Goal: Task Accomplishment & Management: Manage account settings

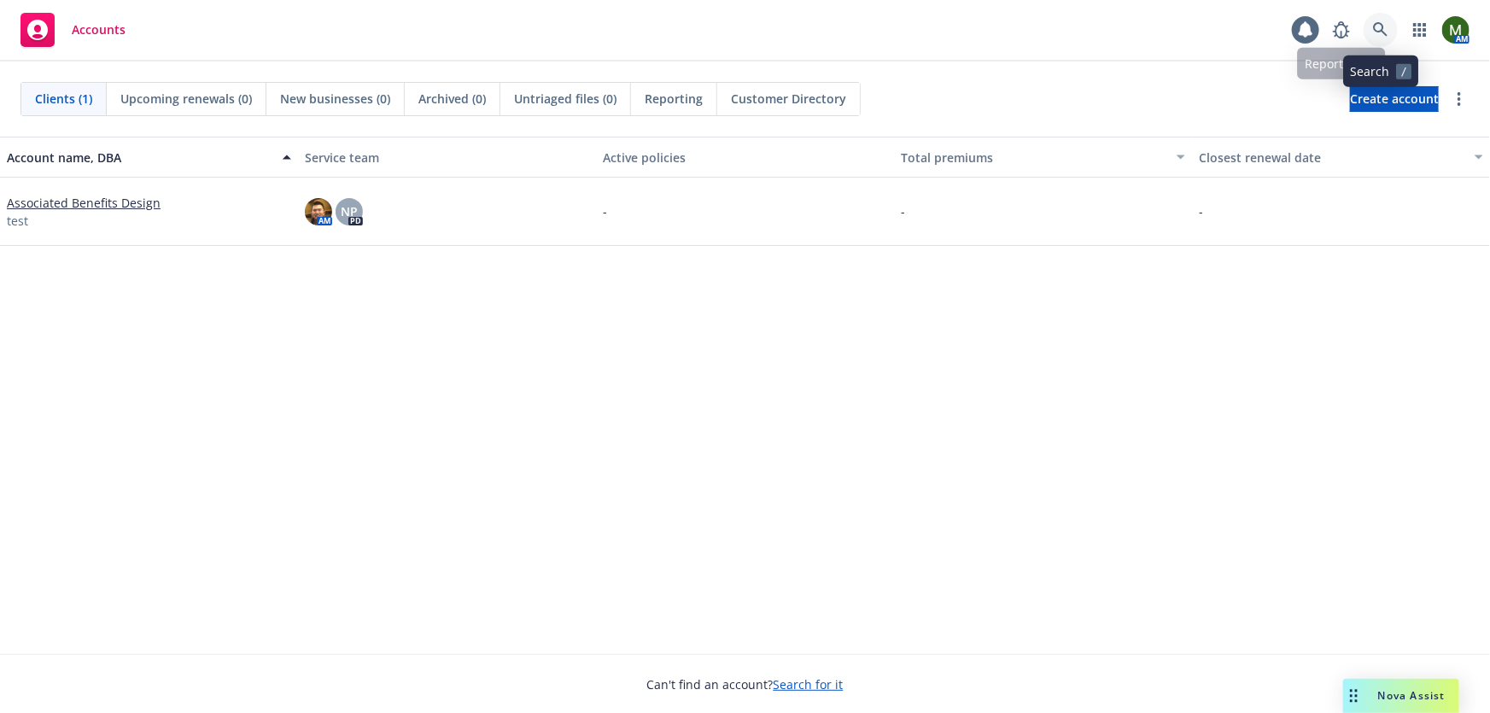
click at [1387, 15] on link at bounding box center [1381, 30] width 34 height 34
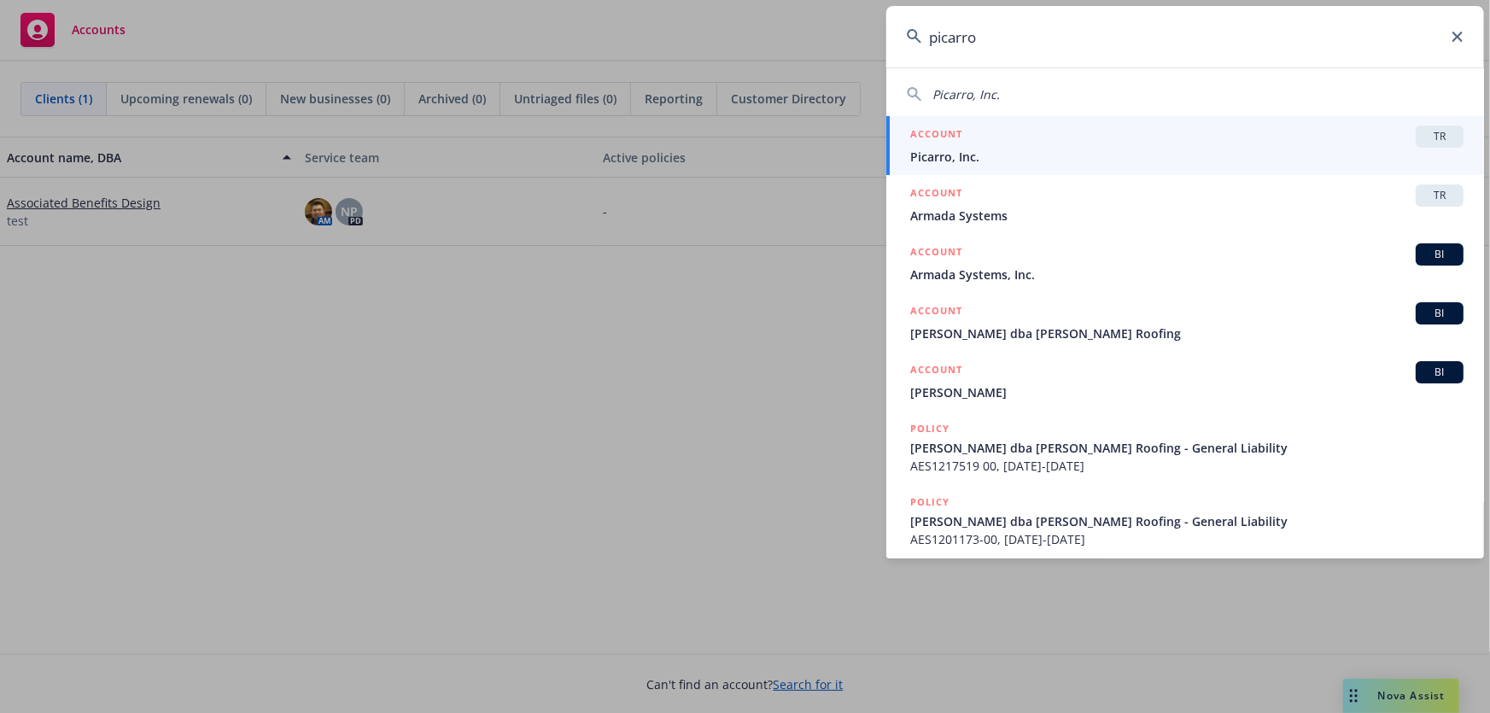
type input "picarro"
click at [1204, 139] on div "ACCOUNT TR" at bounding box center [1186, 137] width 553 height 22
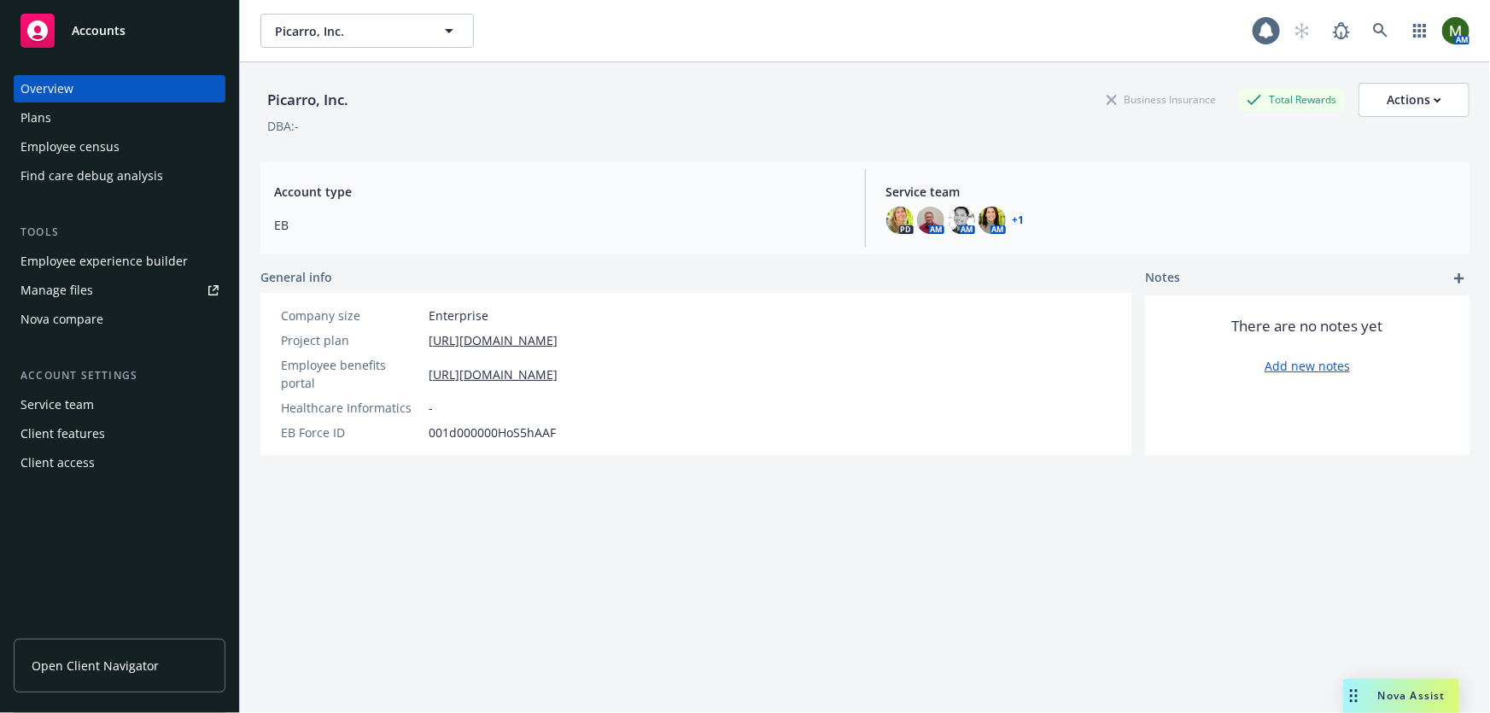
click at [118, 259] on div "Employee experience builder" at bounding box center [103, 261] width 167 height 27
click at [107, 114] on div "Plans" at bounding box center [119, 117] width 198 height 27
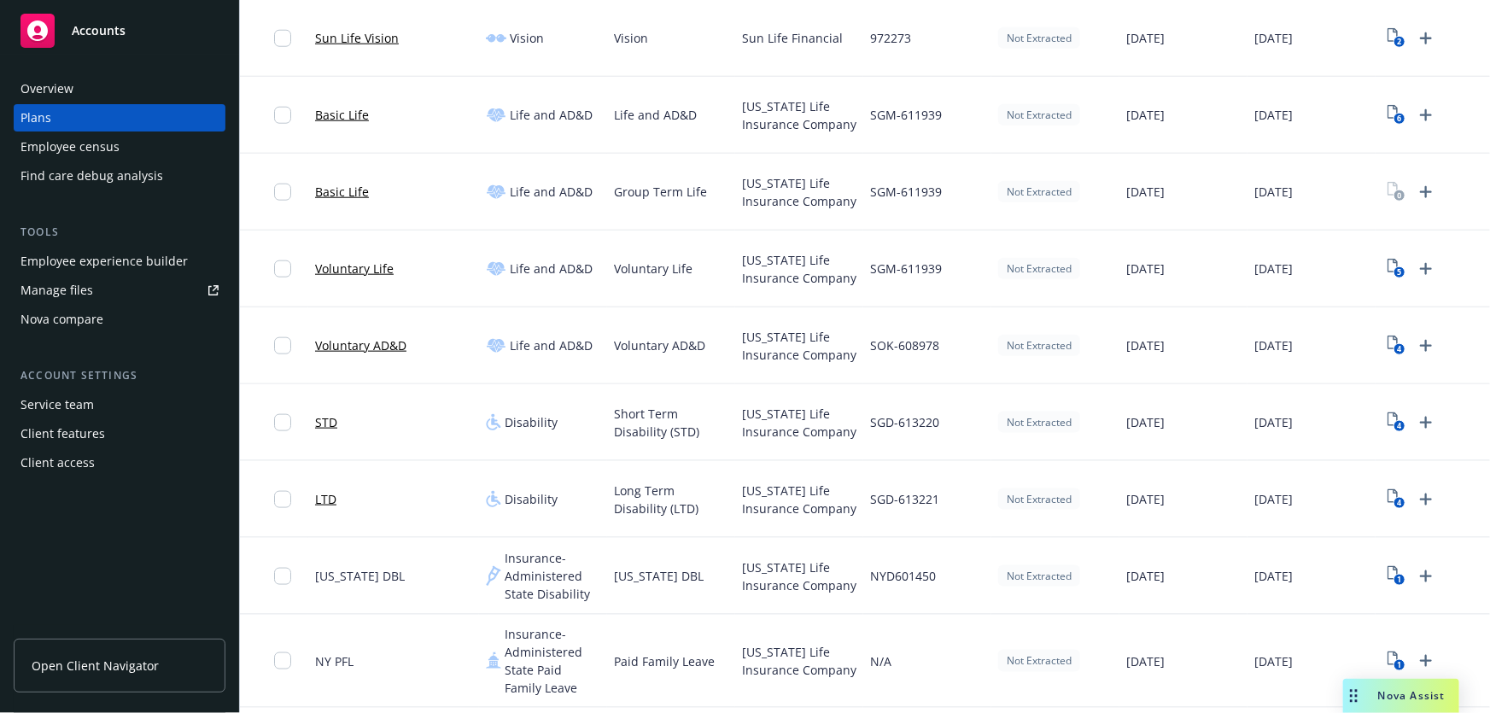
scroll to position [776, 0]
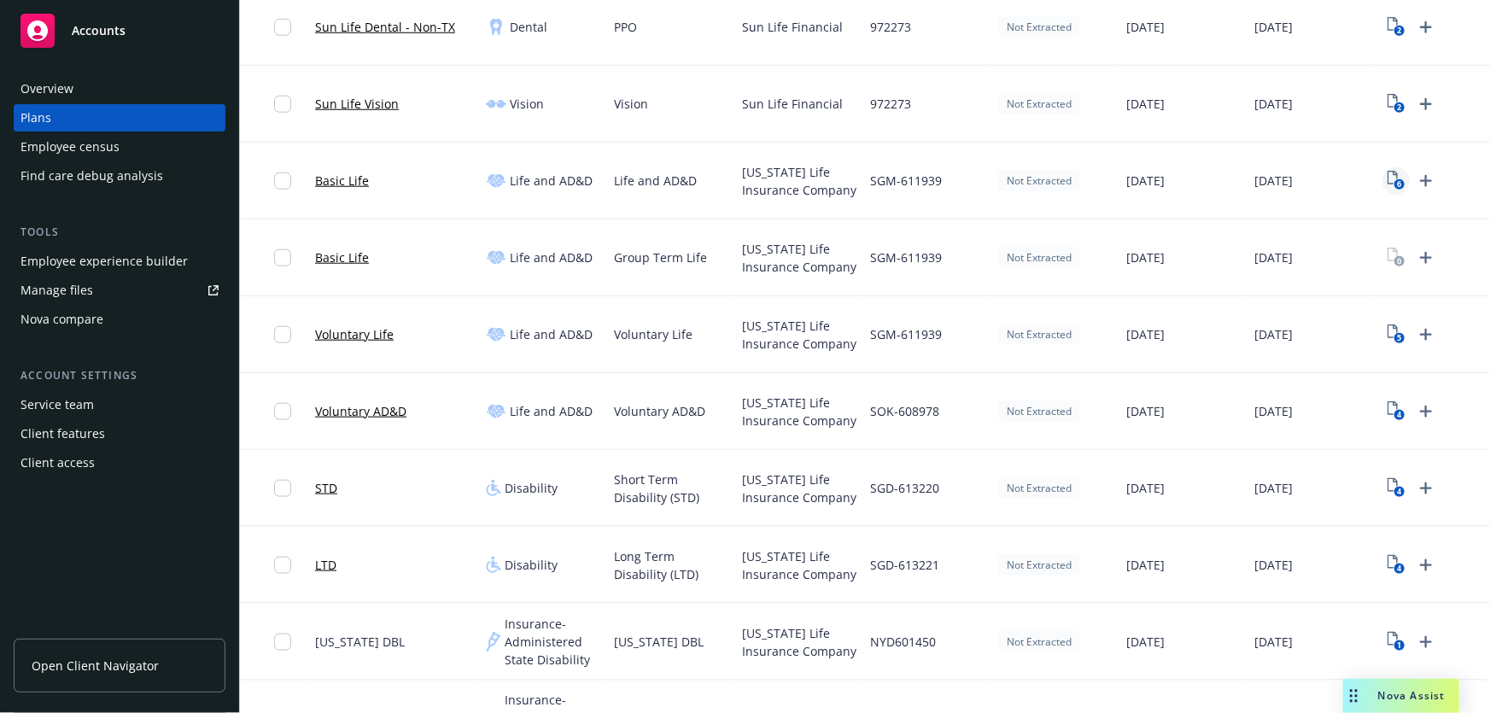
click at [1393, 180] on icon "6" at bounding box center [1396, 181] width 18 height 20
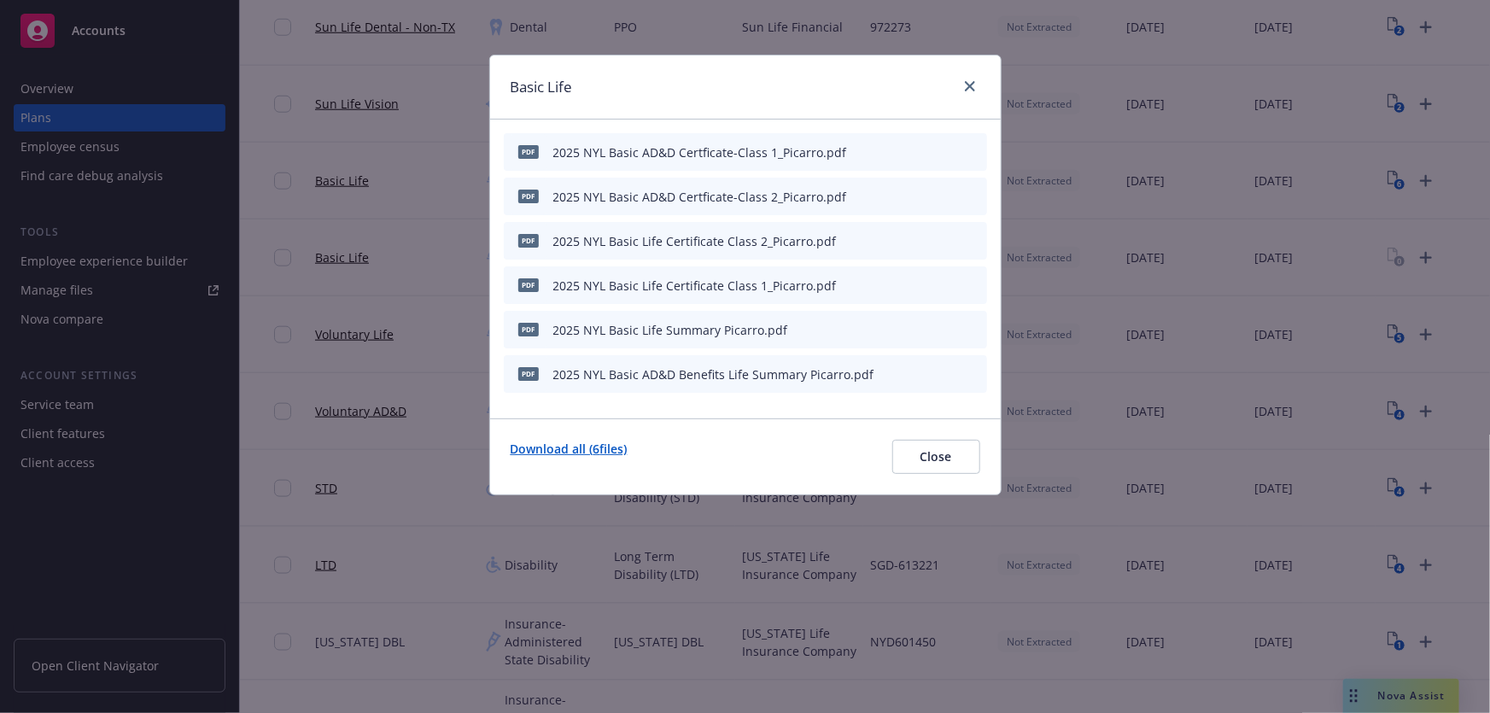
click at [578, 445] on link "Download all ( 6 files)" at bounding box center [569, 457] width 117 height 34
click at [977, 81] on link "close" at bounding box center [970, 86] width 20 height 20
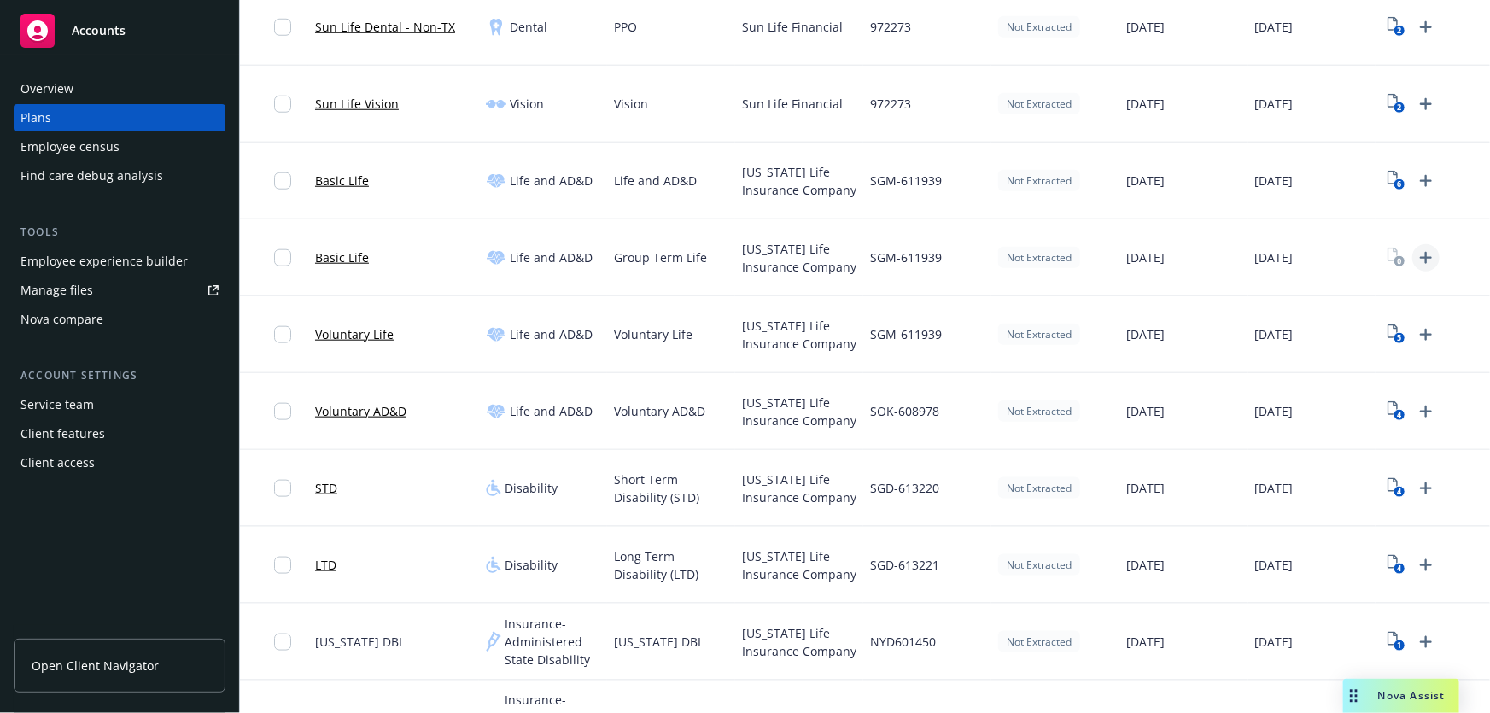
click at [1425, 256] on icon "Upload Plan Documents" at bounding box center [1426, 258] width 12 height 12
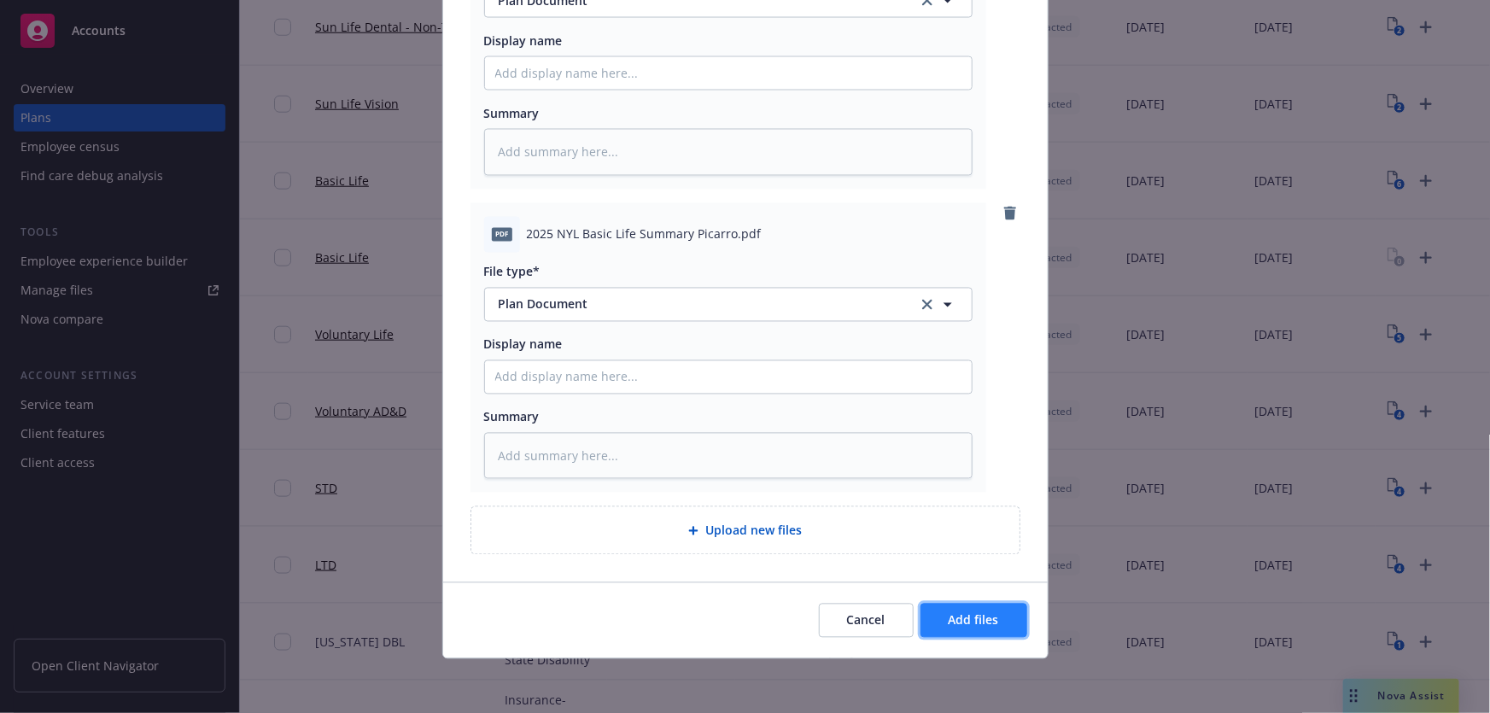
click at [964, 617] on span "Add files" at bounding box center [974, 620] width 50 height 16
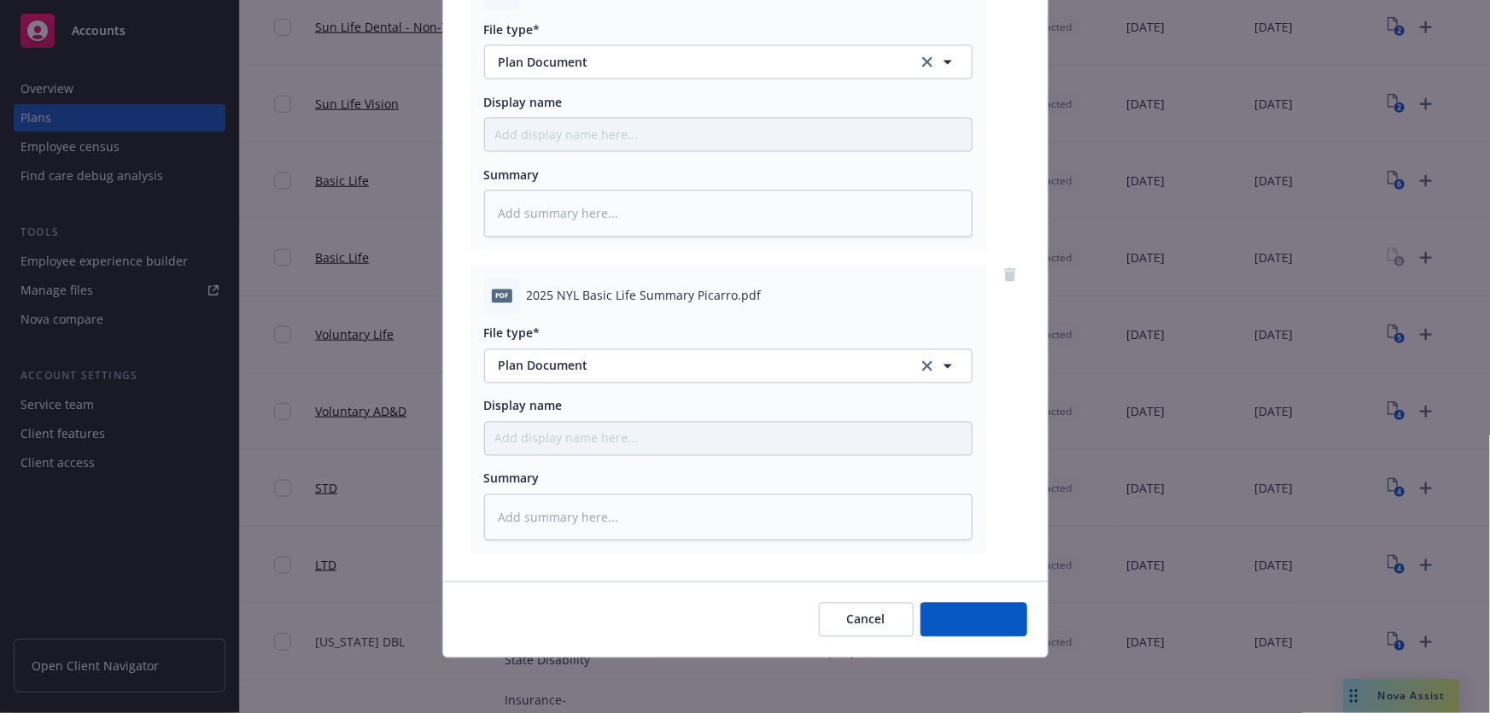
scroll to position [1453, 0]
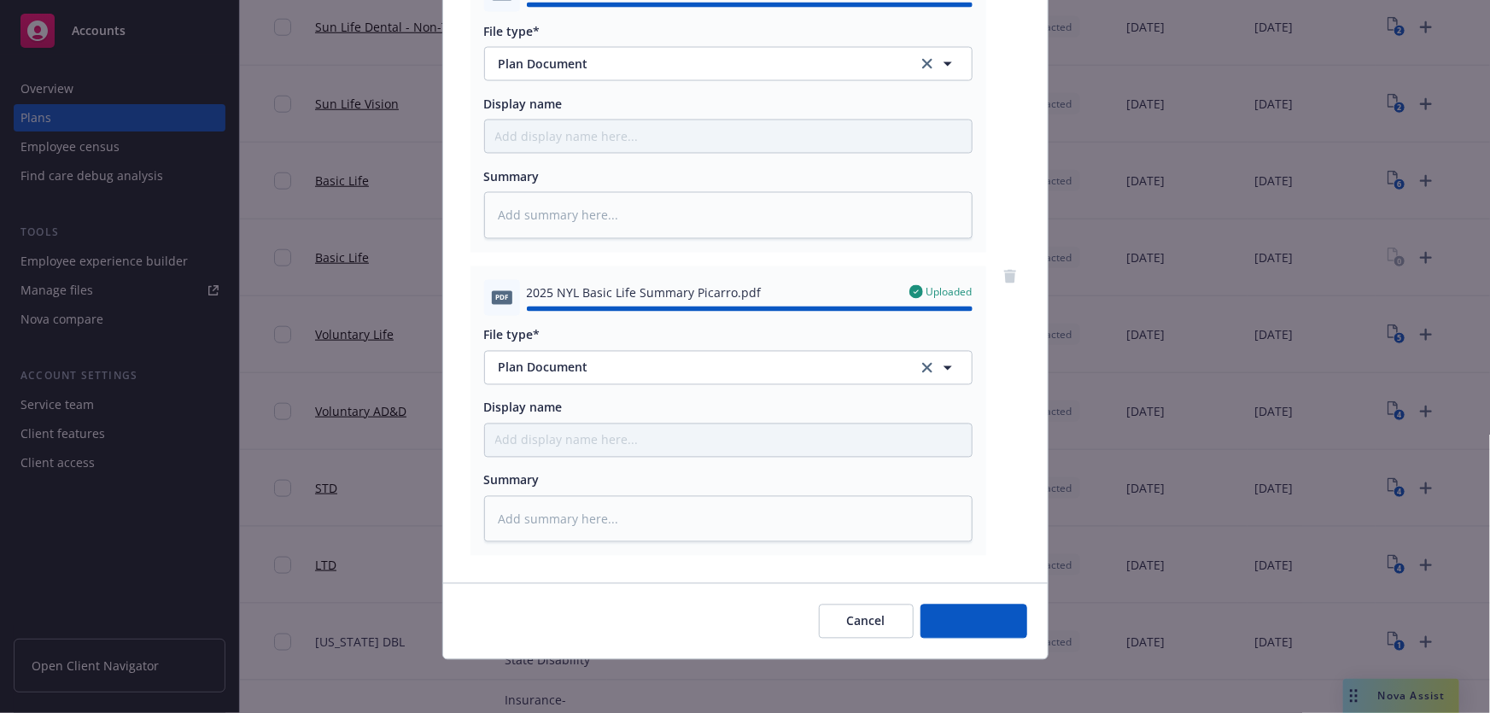
type textarea "x"
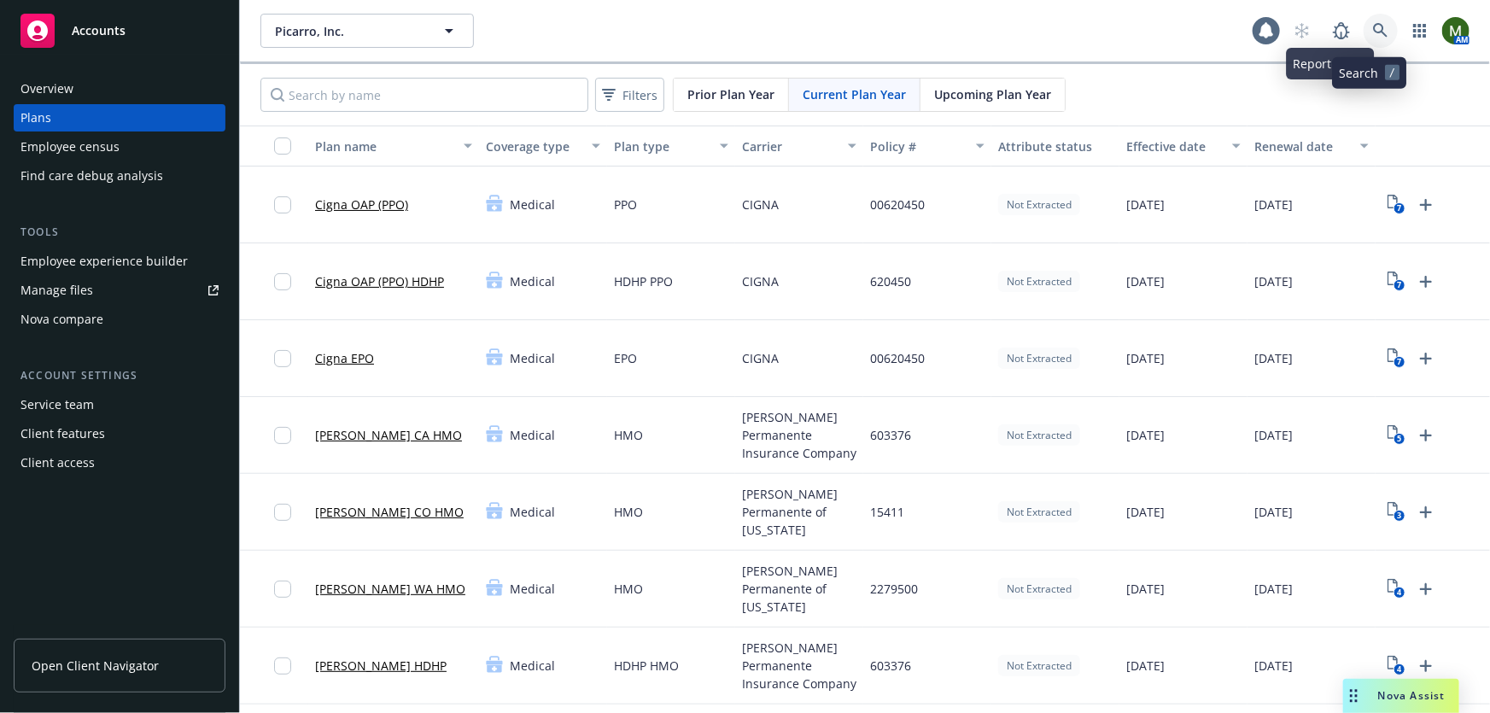
click at [1373, 27] on icon at bounding box center [1380, 30] width 15 height 15
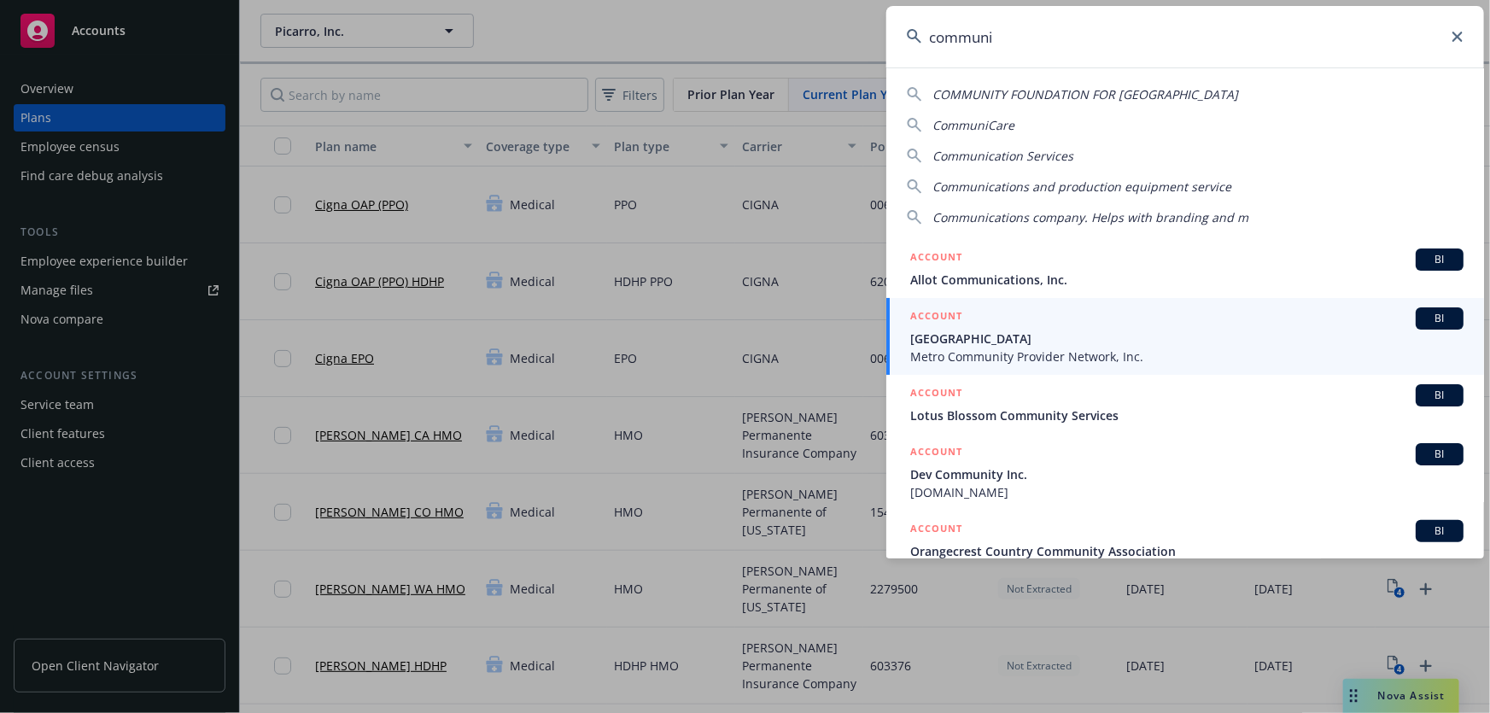
drag, startPoint x: 995, startPoint y: 38, endPoint x: 923, endPoint y: 43, distance: 71.8
click at [923, 43] on input "communi" at bounding box center [1185, 36] width 598 height 61
paste input "Community Management Services"
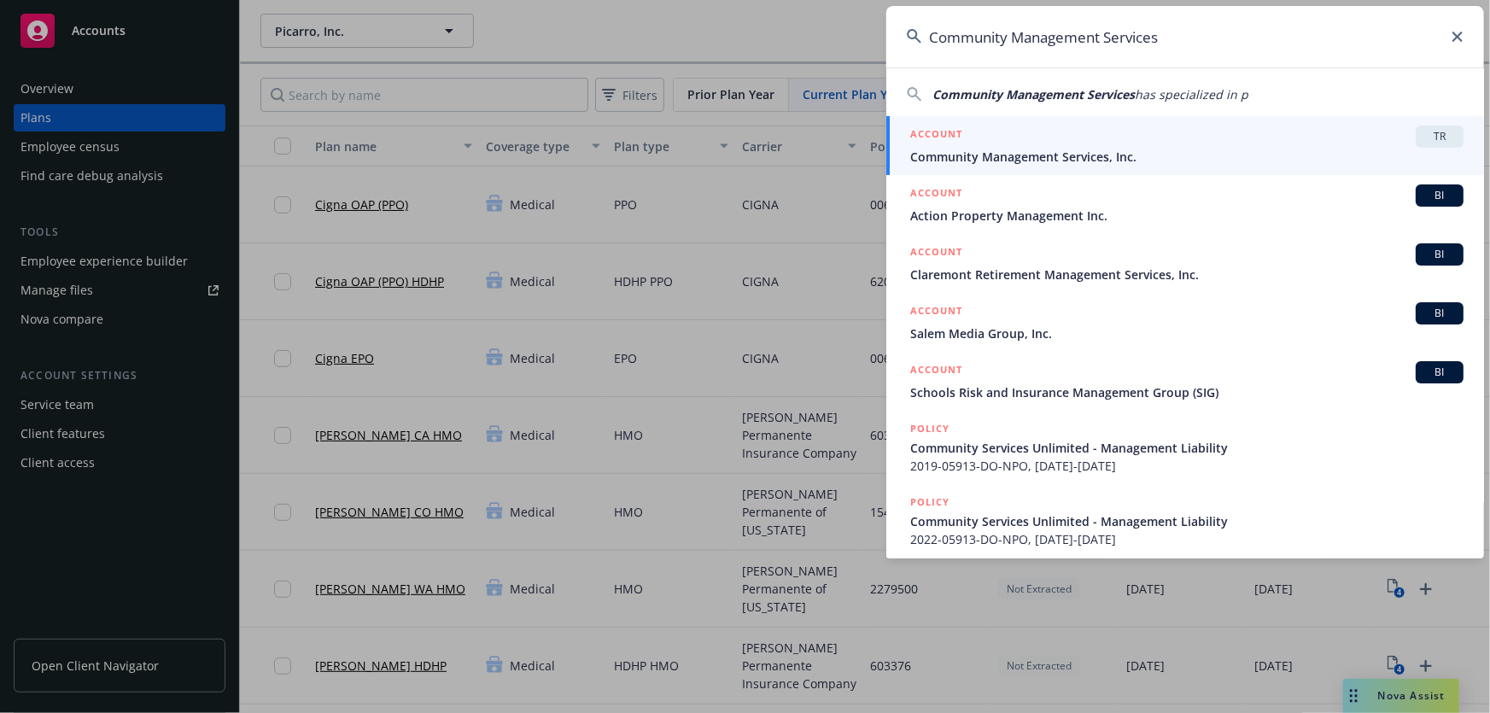
type input "Community Management Services"
click at [990, 143] on div "ACCOUNT TR" at bounding box center [1186, 137] width 553 height 22
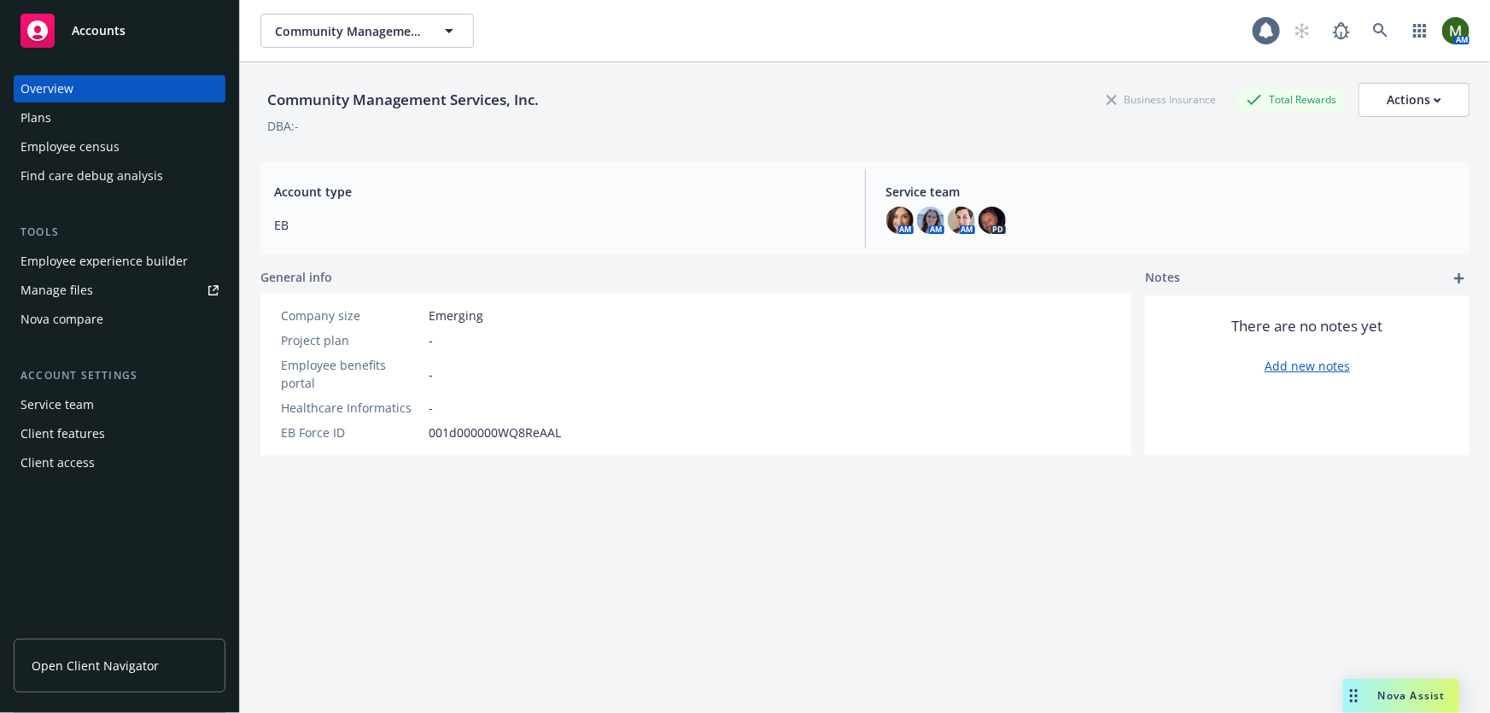
click at [128, 126] on div "Plans" at bounding box center [119, 117] width 198 height 27
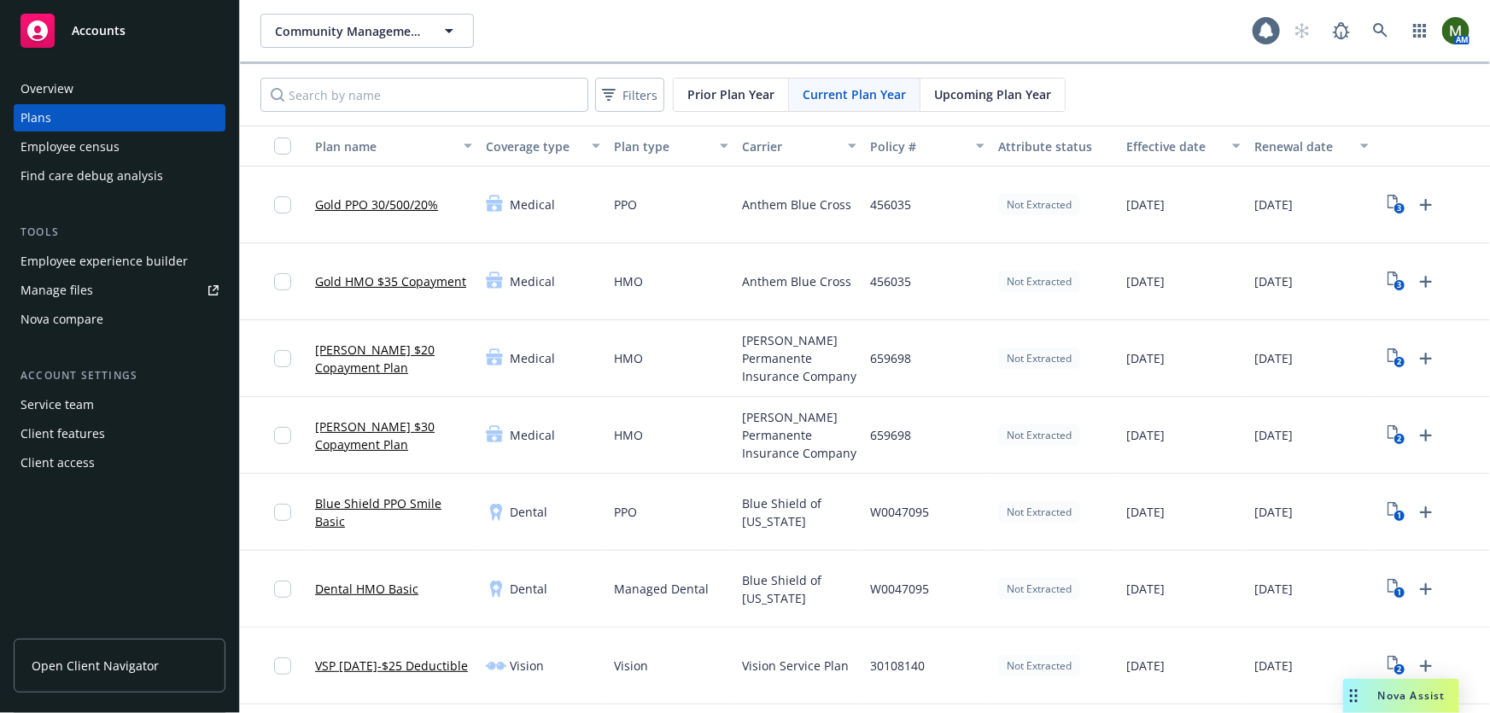
click at [937, 98] on span "Upcoming Plan Year" at bounding box center [992, 94] width 117 height 18
click at [838, 91] on span "Current Plan Year" at bounding box center [854, 94] width 103 height 18
click at [948, 102] on span "Upcoming Plan Year" at bounding box center [992, 94] width 117 height 18
click at [1400, 205] on text "3" at bounding box center [1399, 208] width 4 height 11
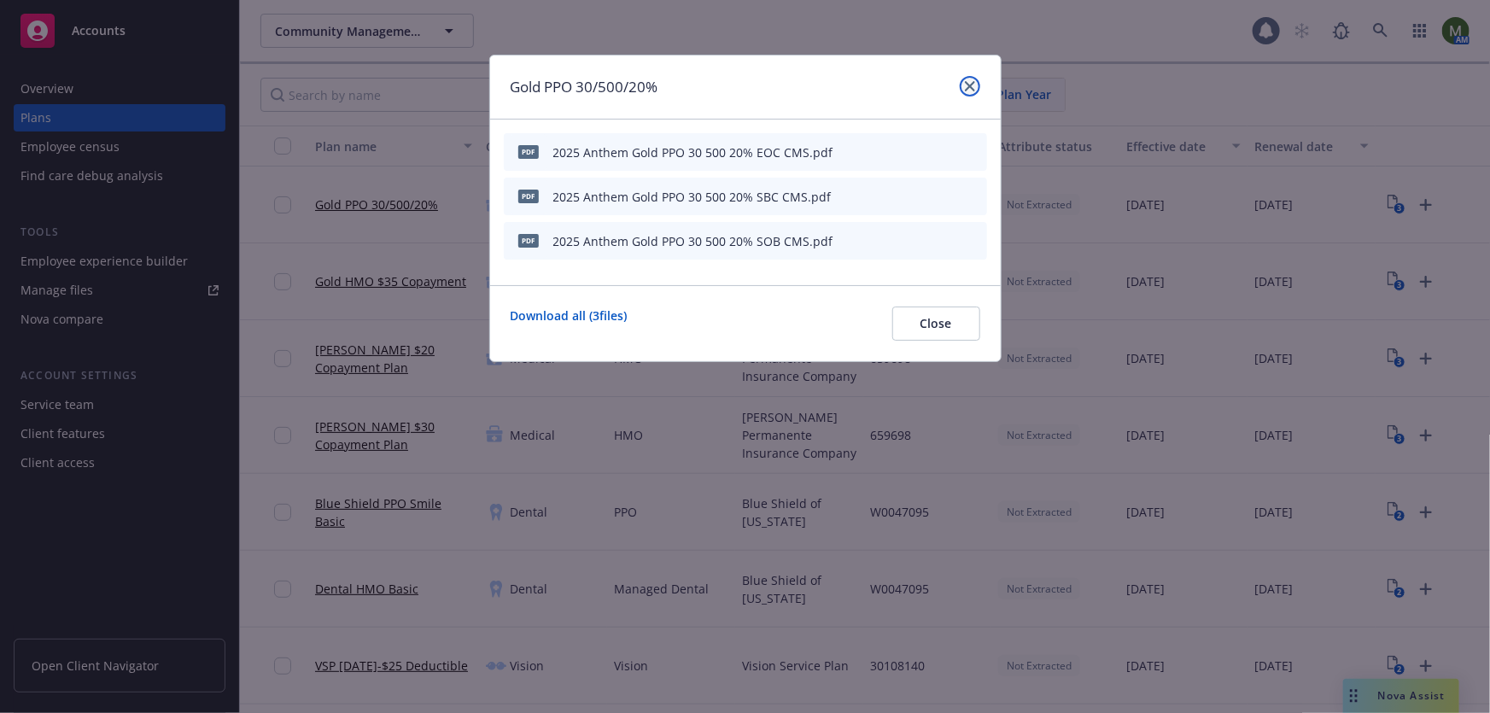
click at [972, 90] on icon "close" at bounding box center [970, 86] width 10 height 10
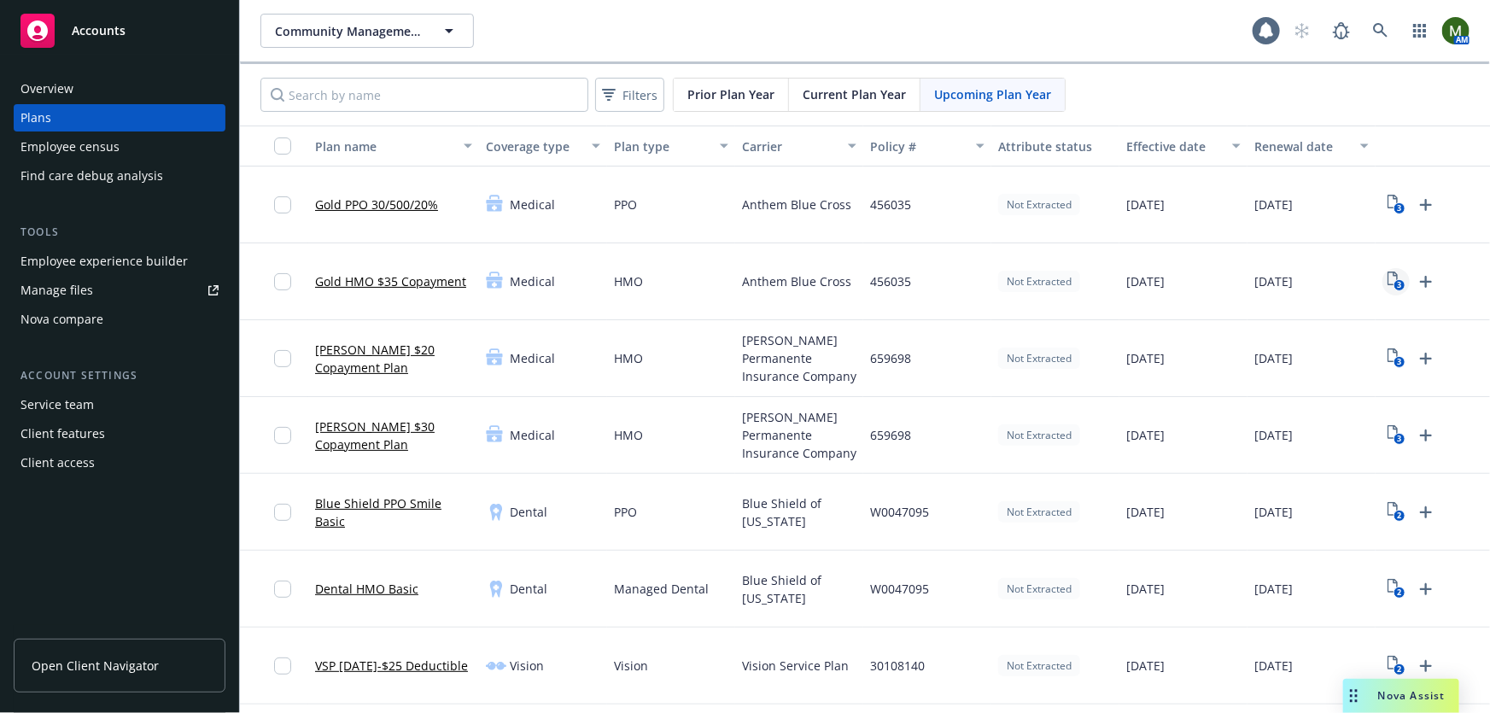
click at [1401, 277] on icon "3" at bounding box center [1396, 282] width 18 height 20
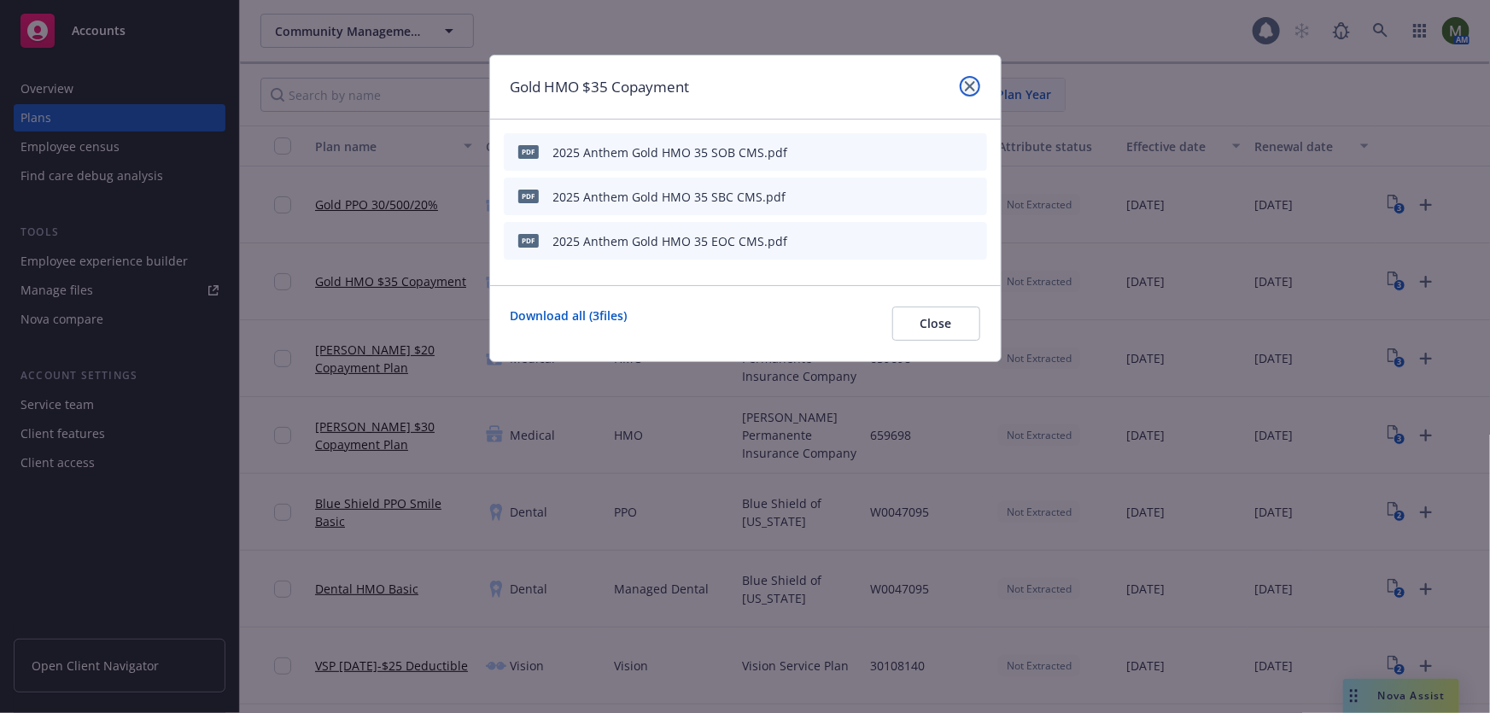
click at [967, 76] on link "close" at bounding box center [970, 86] width 20 height 20
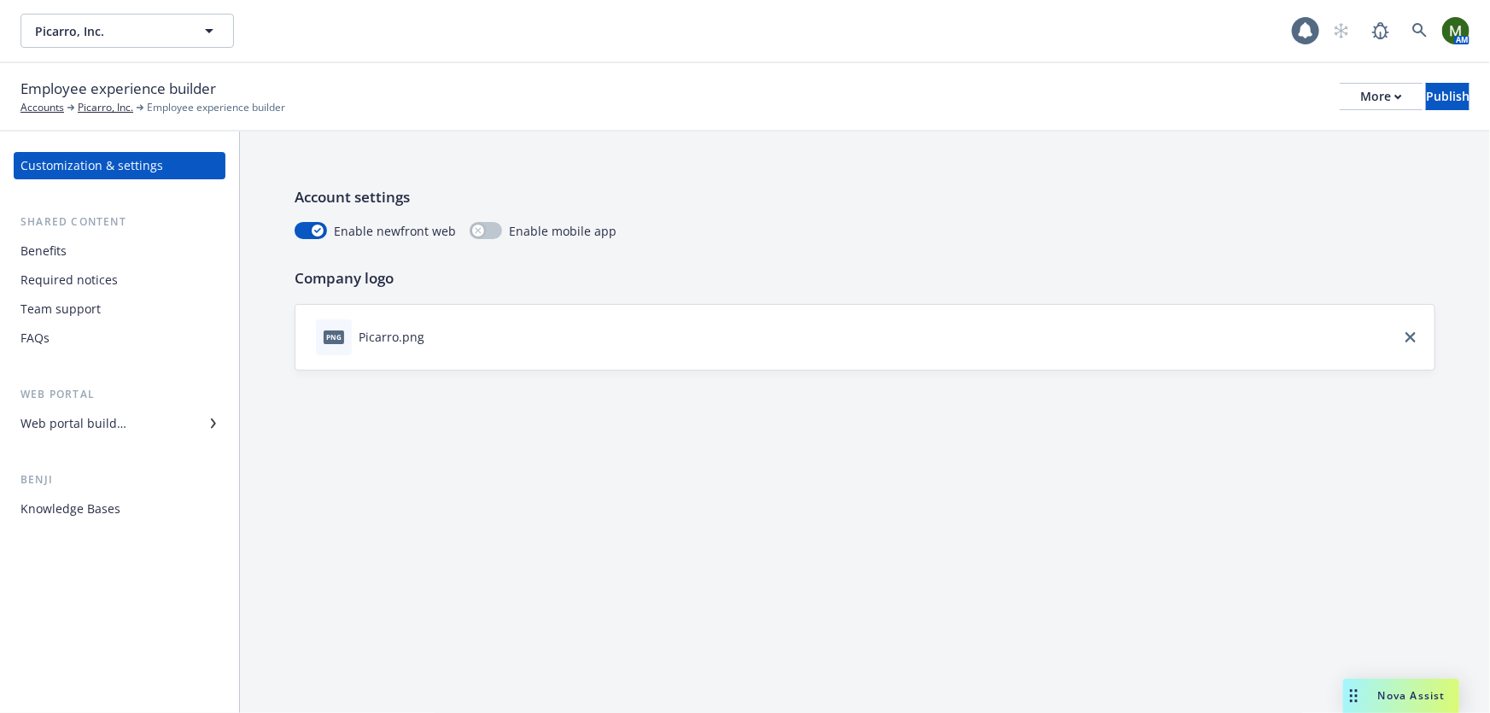
click at [134, 262] on div "Benefits" at bounding box center [119, 250] width 198 height 27
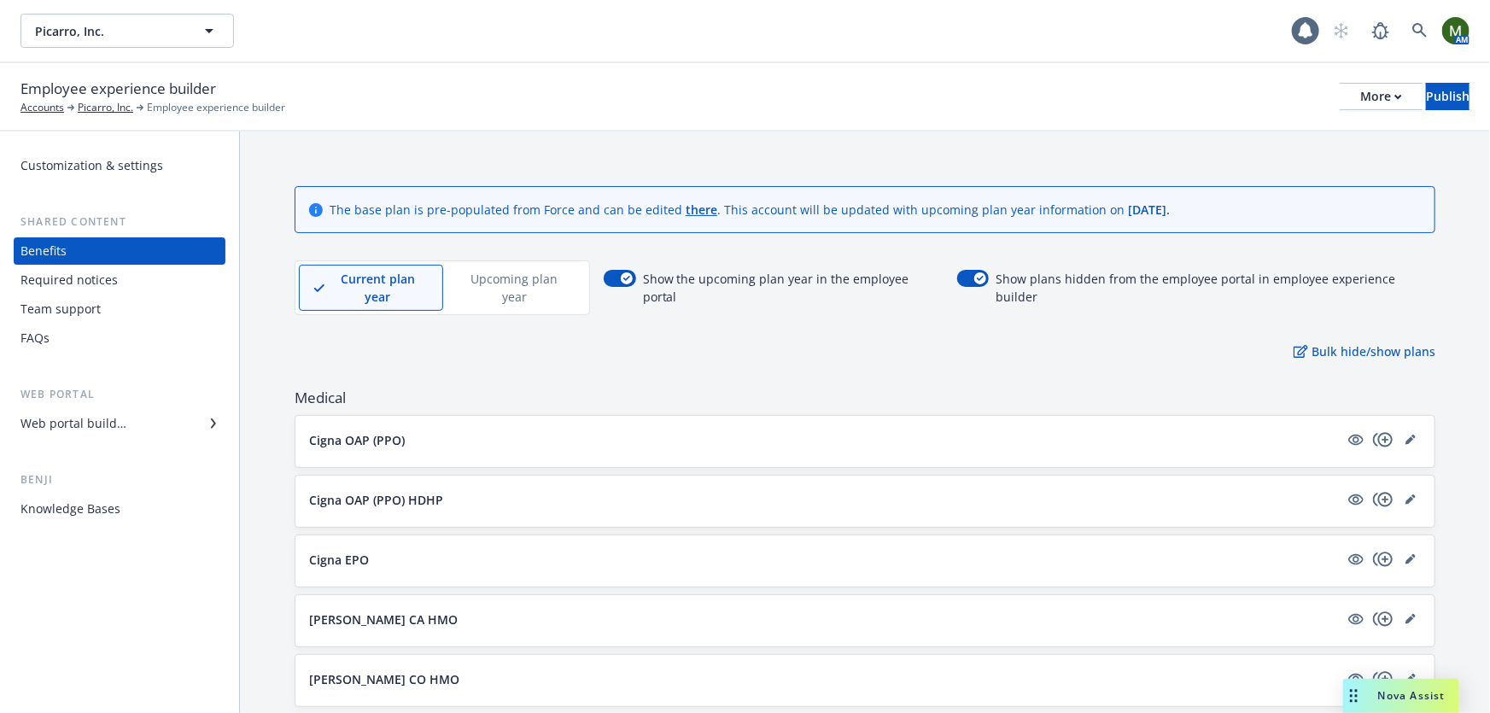
click at [505, 274] on p "Upcoming plan year" at bounding box center [515, 288] width 114 height 36
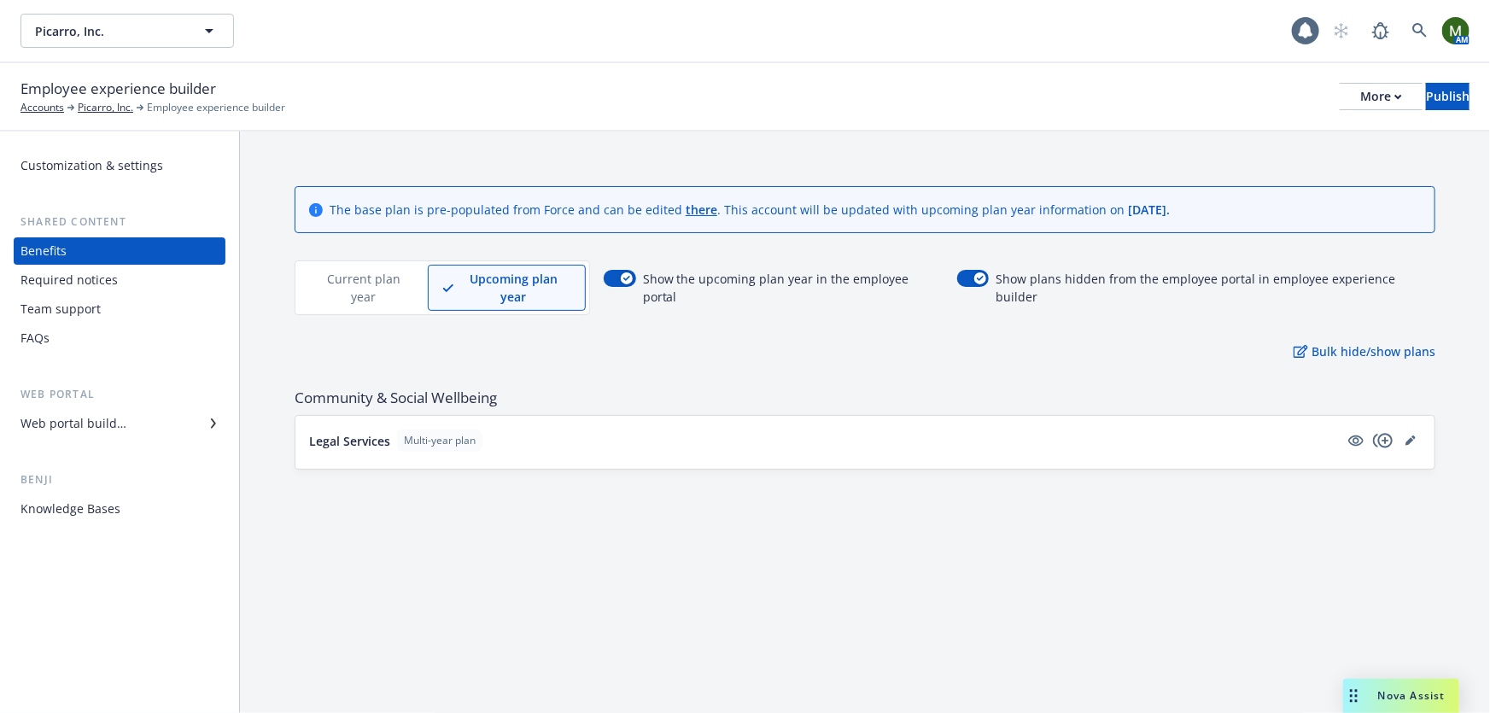
click at [378, 273] on p "Current plan year" at bounding box center [363, 288] width 100 height 36
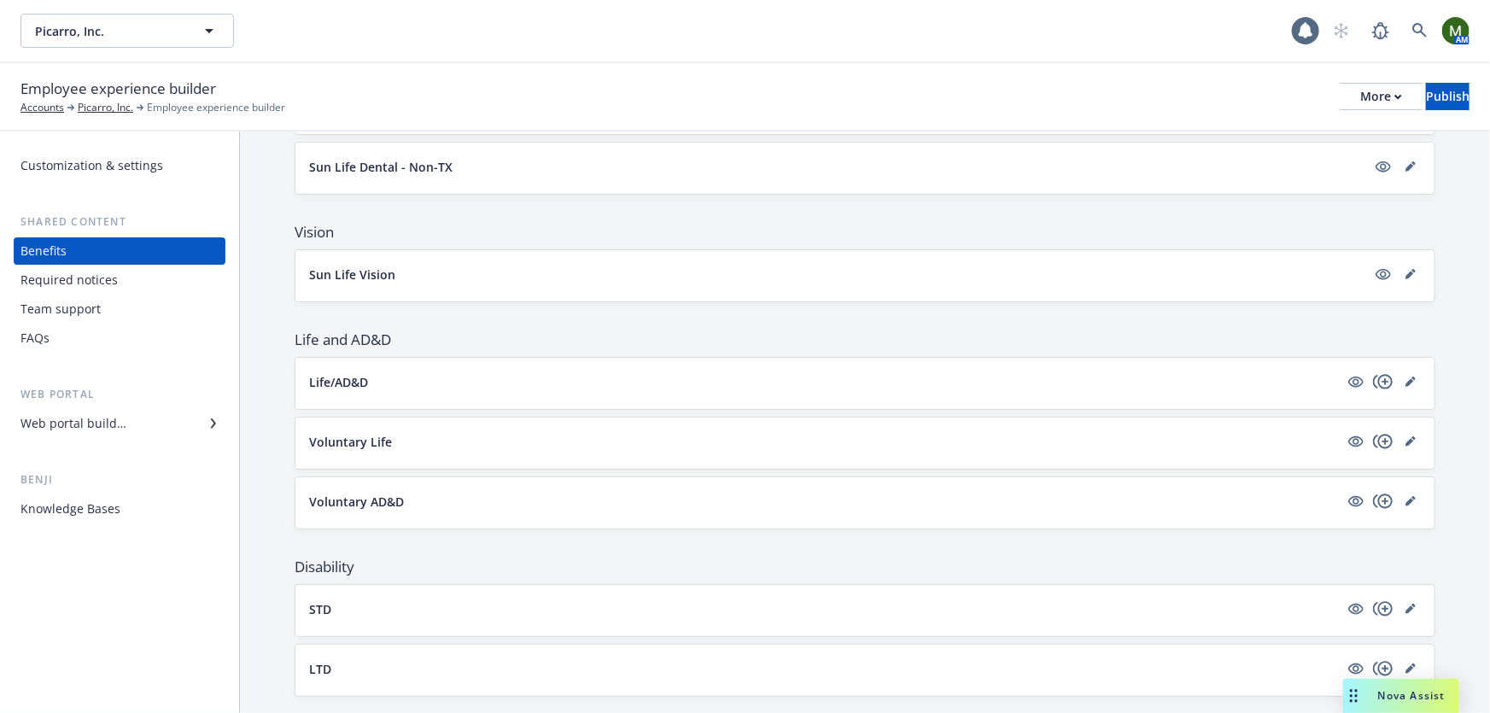
scroll to position [776, 0]
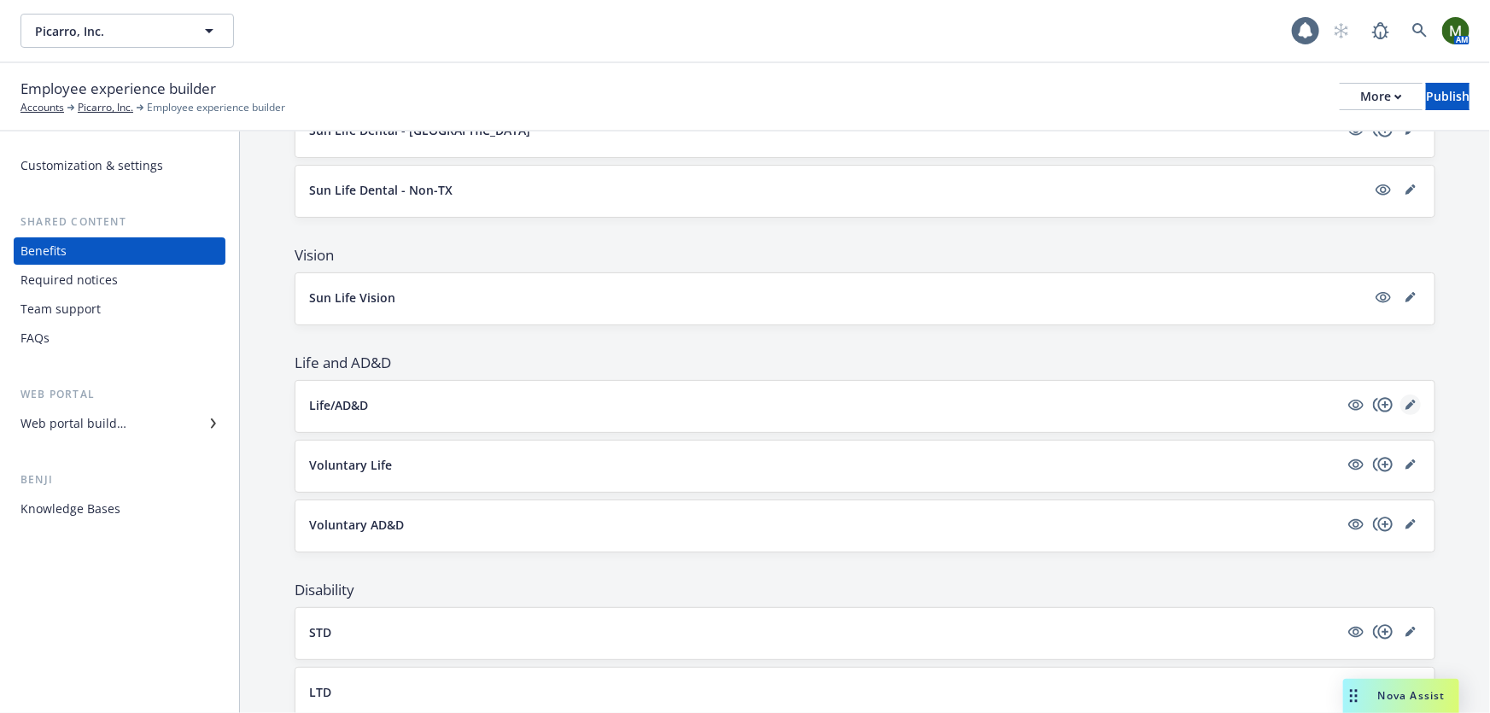
click at [1405, 401] on icon "editPencil" at bounding box center [1409, 405] width 9 height 9
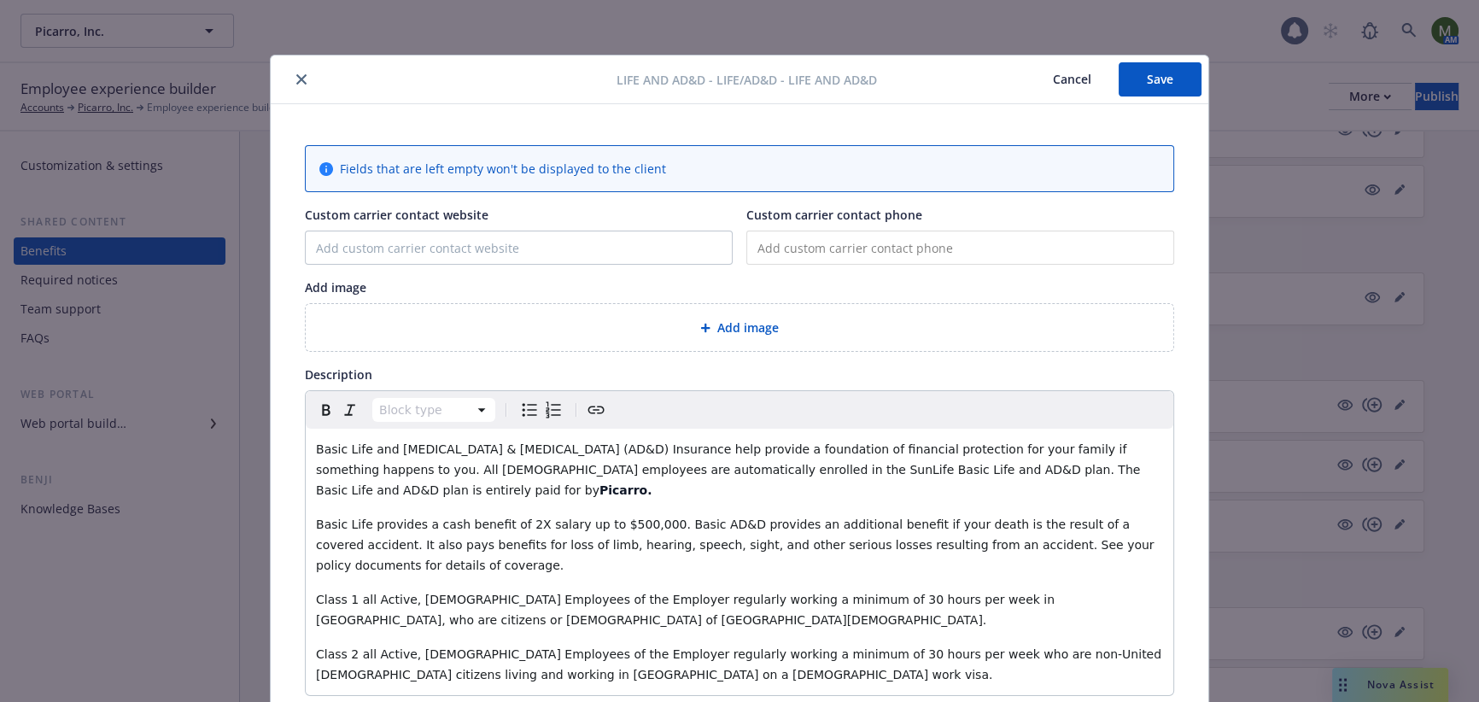
click at [296, 79] on icon "close" at bounding box center [301, 79] width 10 height 10
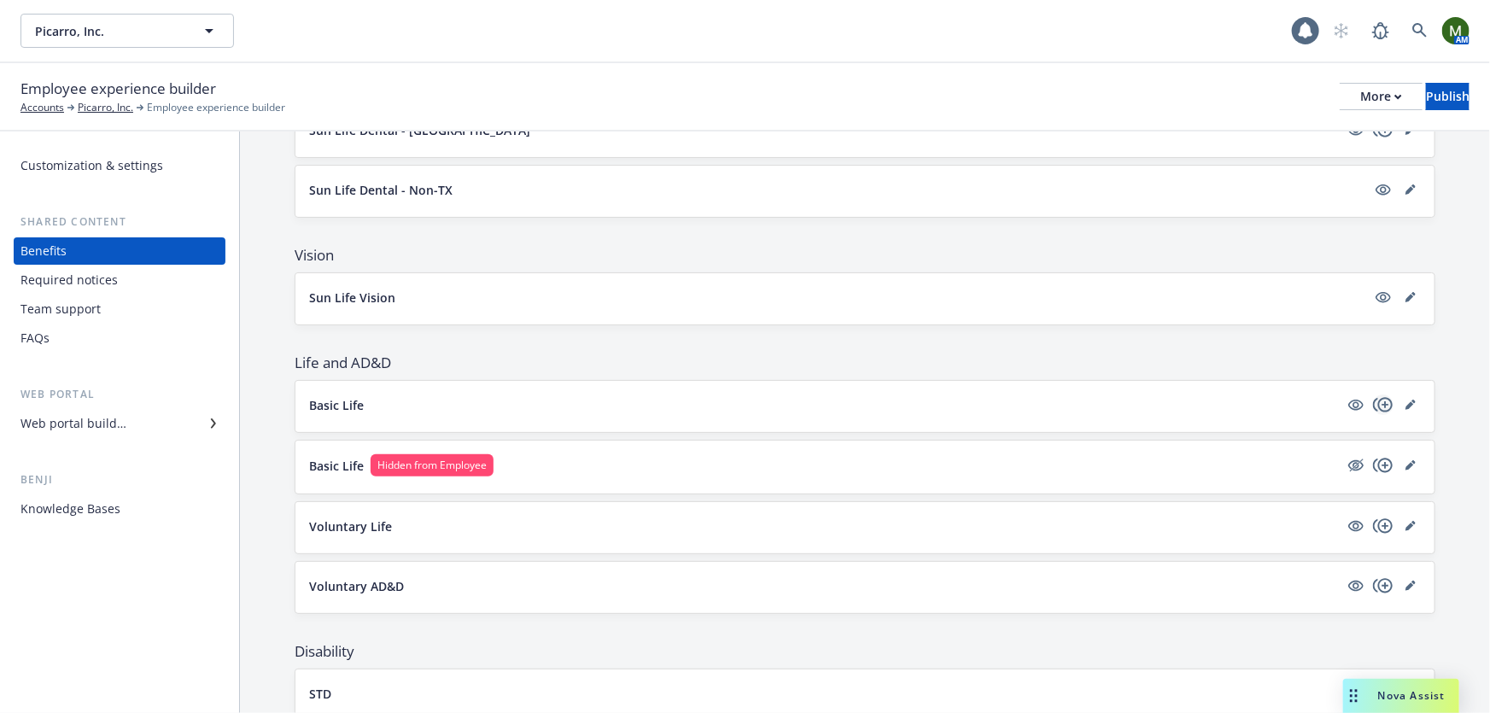
click at [1373, 397] on icon "copyPlus" at bounding box center [1383, 404] width 20 height 15
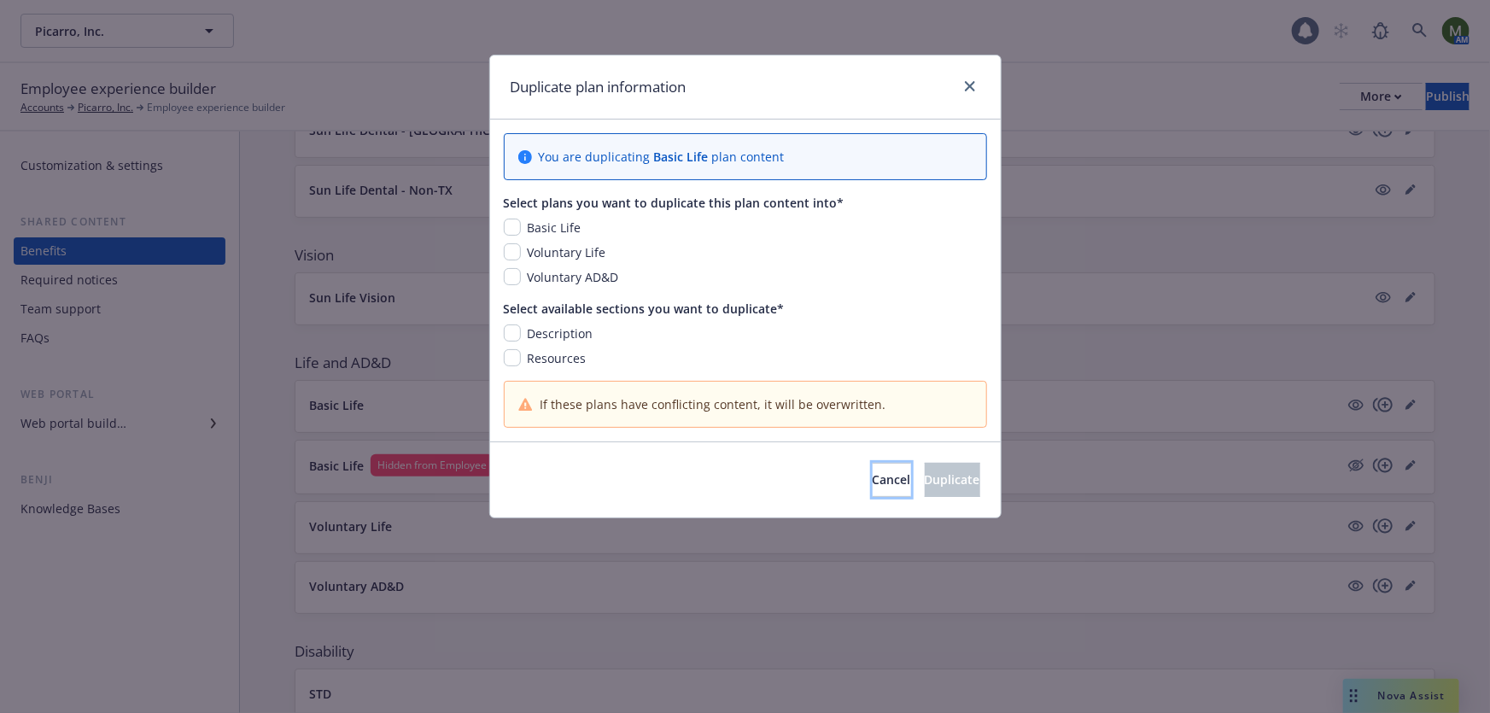
click at [873, 474] on span "Cancel" at bounding box center [892, 479] width 38 height 16
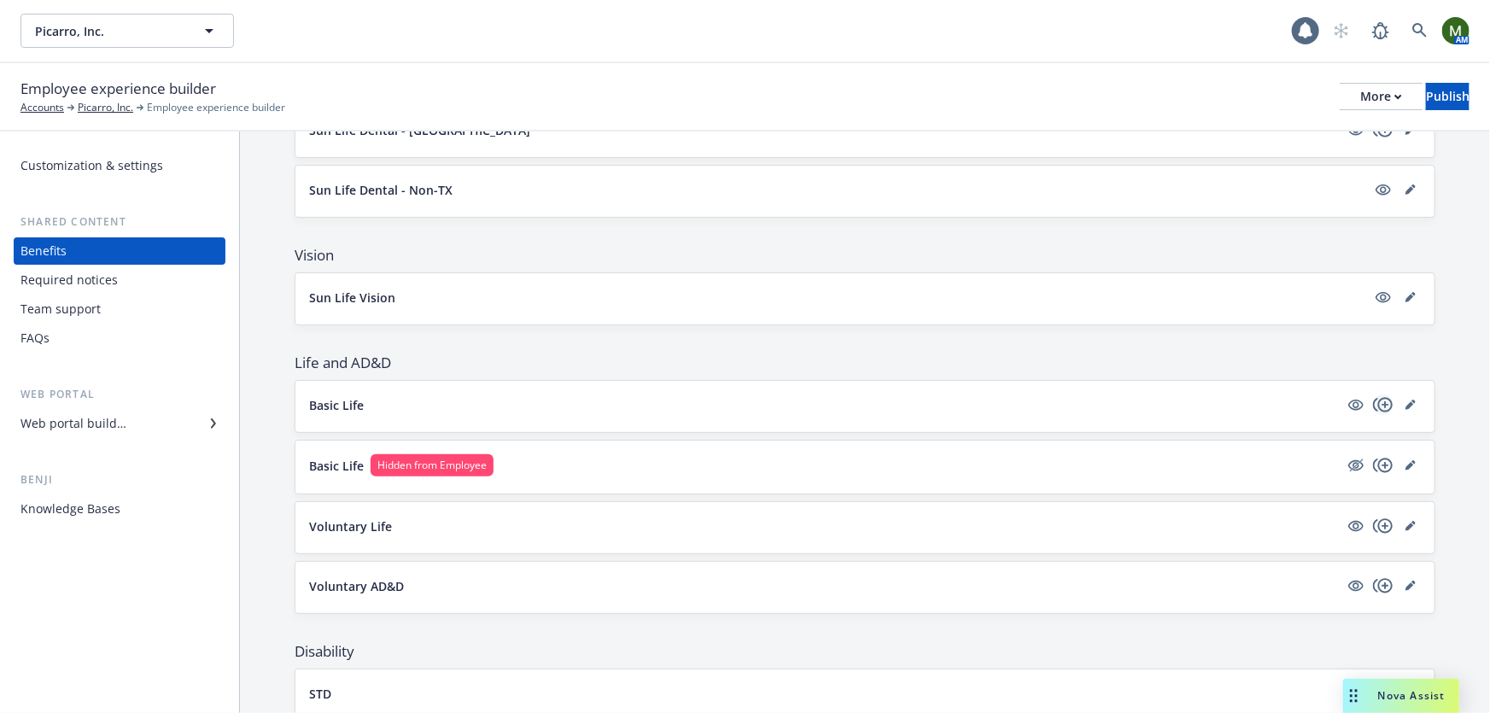
click at [1373, 397] on icon "copyPlus" at bounding box center [1383, 404] width 20 height 15
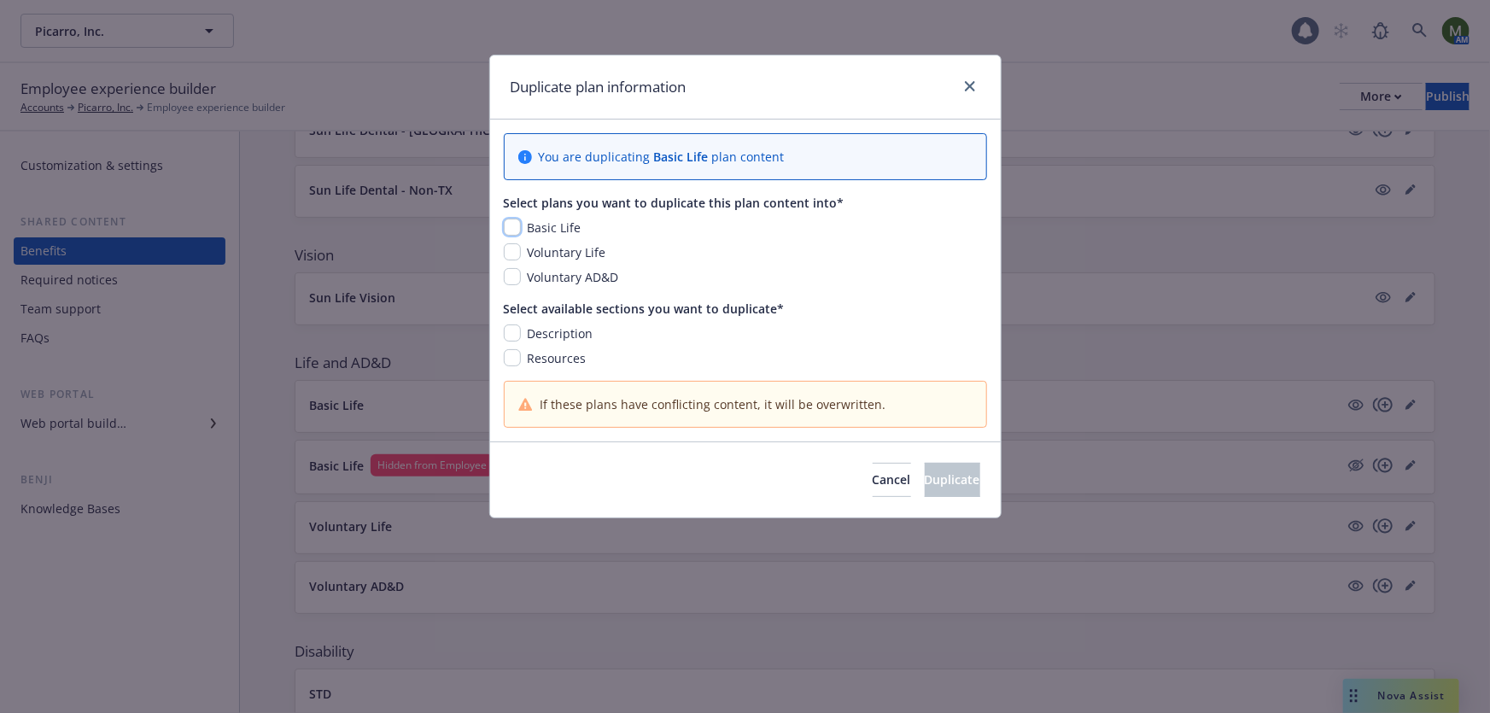
click at [517, 224] on input "checkbox" at bounding box center [512, 227] width 17 height 17
checkbox input "true"
click at [517, 327] on input "checkbox" at bounding box center [512, 332] width 17 height 17
checkbox input "true"
click at [517, 354] on input "checkbox" at bounding box center [512, 357] width 17 height 17
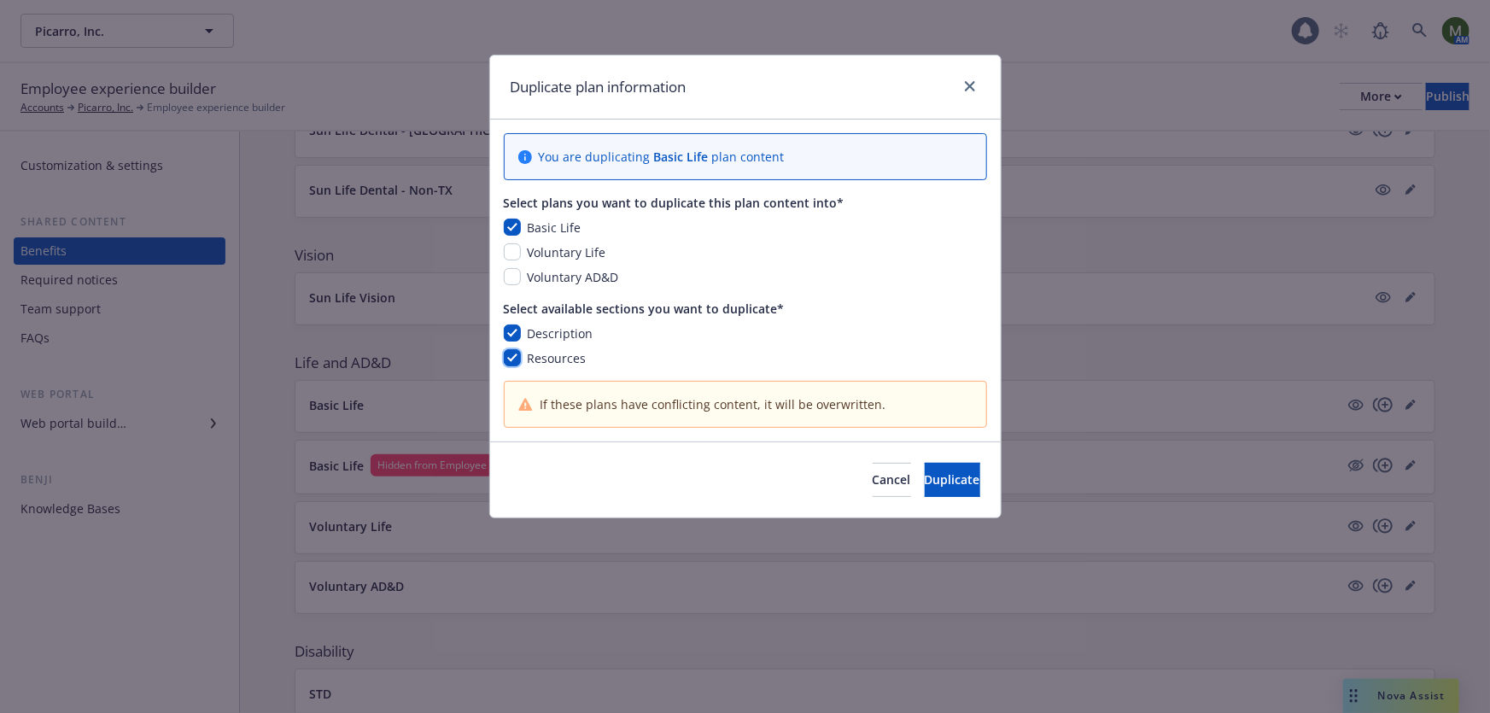
checkbox input "true"
click at [925, 478] on span "Duplicate" at bounding box center [952, 479] width 55 height 16
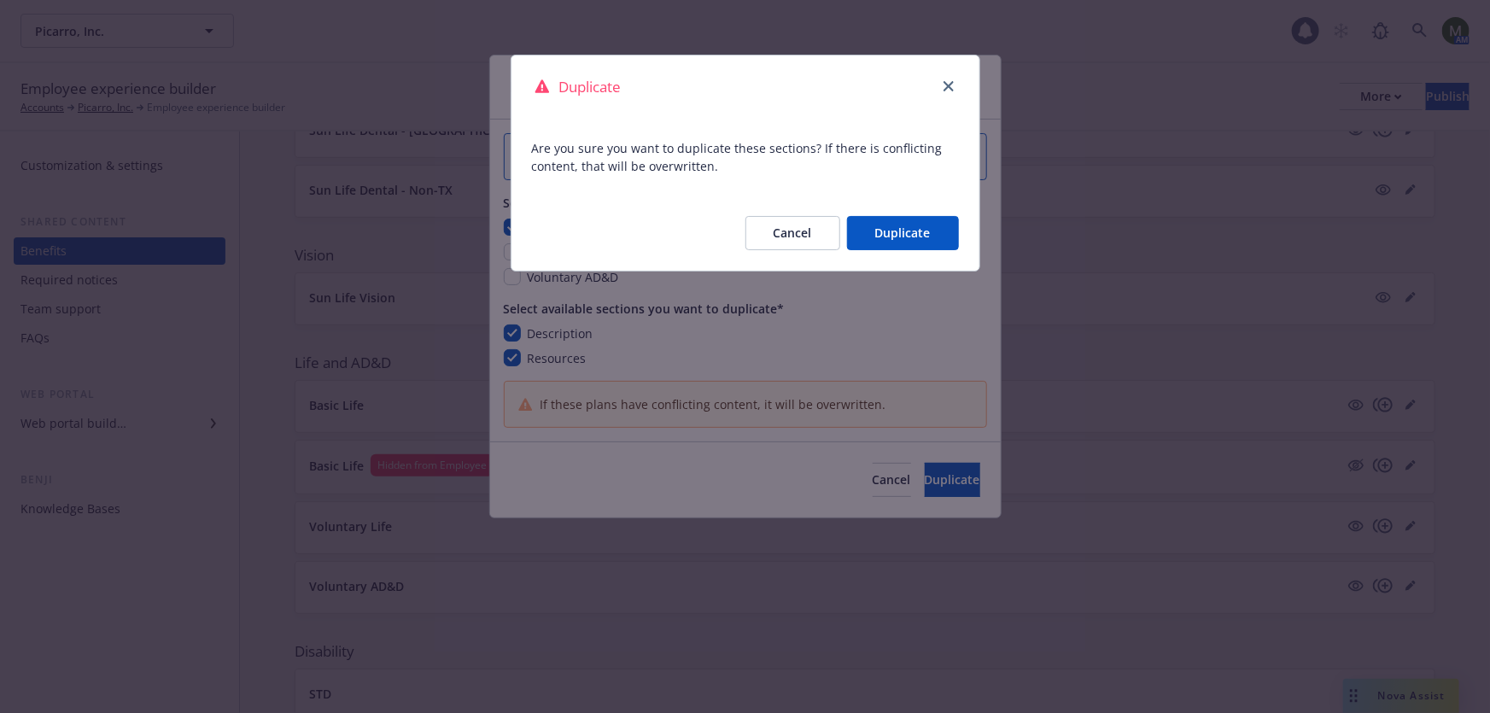
click at [902, 232] on button "Duplicate" at bounding box center [903, 233] width 112 height 34
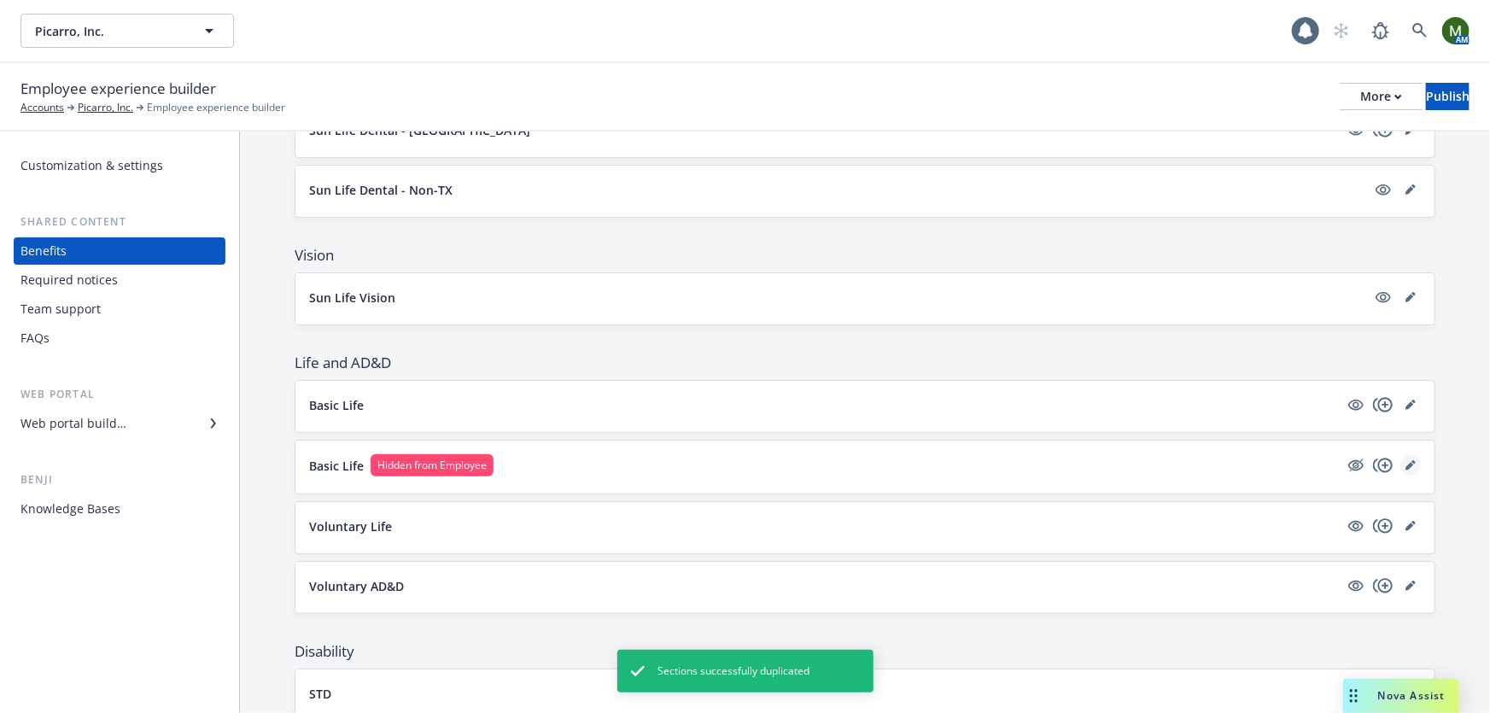
click at [1405, 460] on icon "editPencil" at bounding box center [1410, 465] width 10 height 10
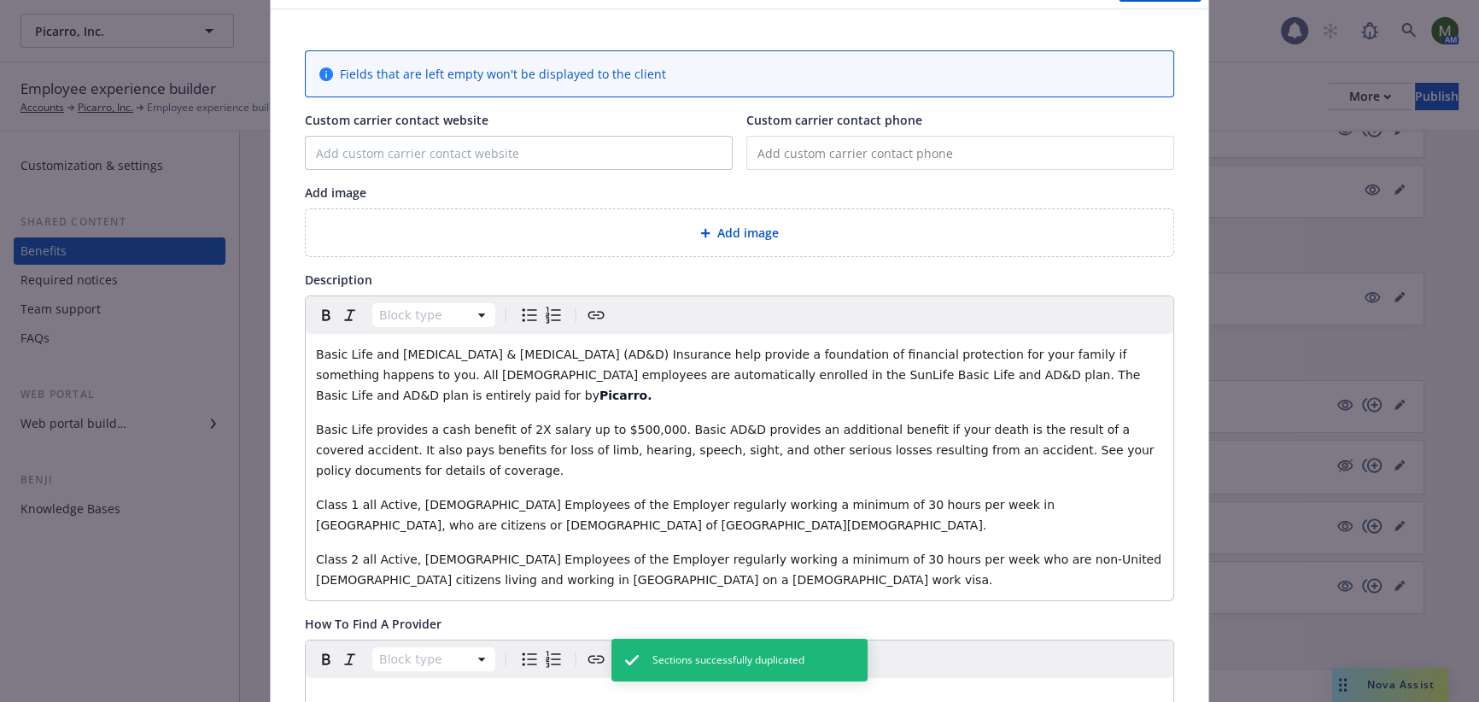
scroll to position [51, 0]
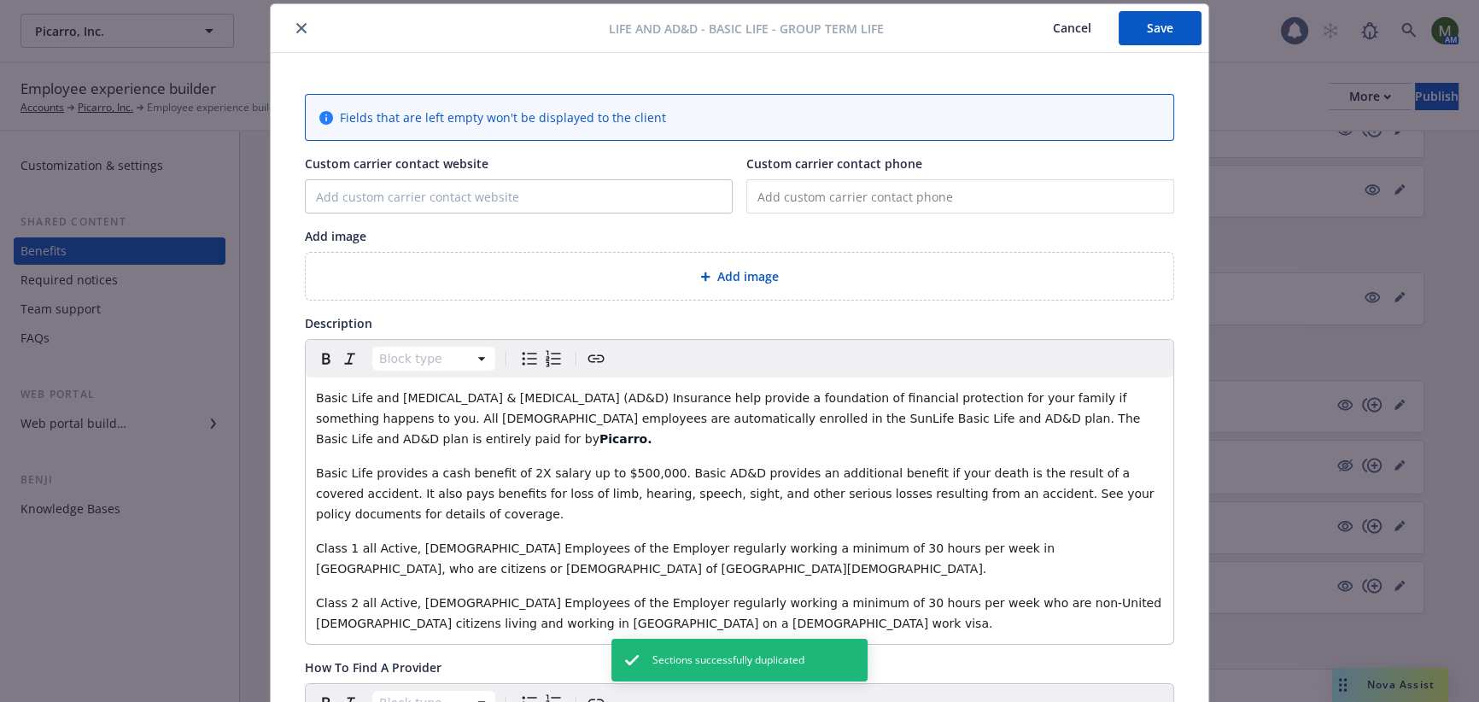
click at [298, 33] on button "close" at bounding box center [301, 28] width 20 height 20
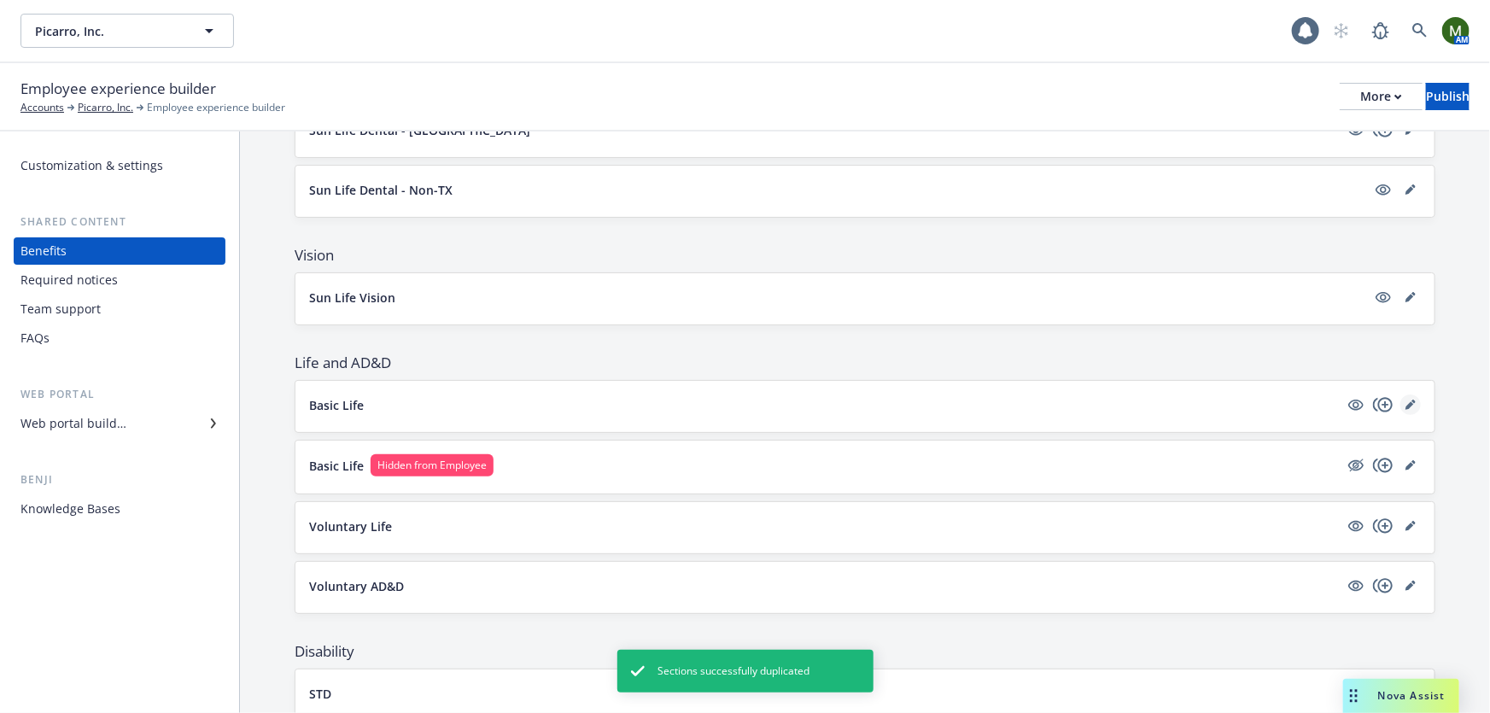
click at [1405, 400] on icon "editPencil" at bounding box center [1410, 405] width 10 height 10
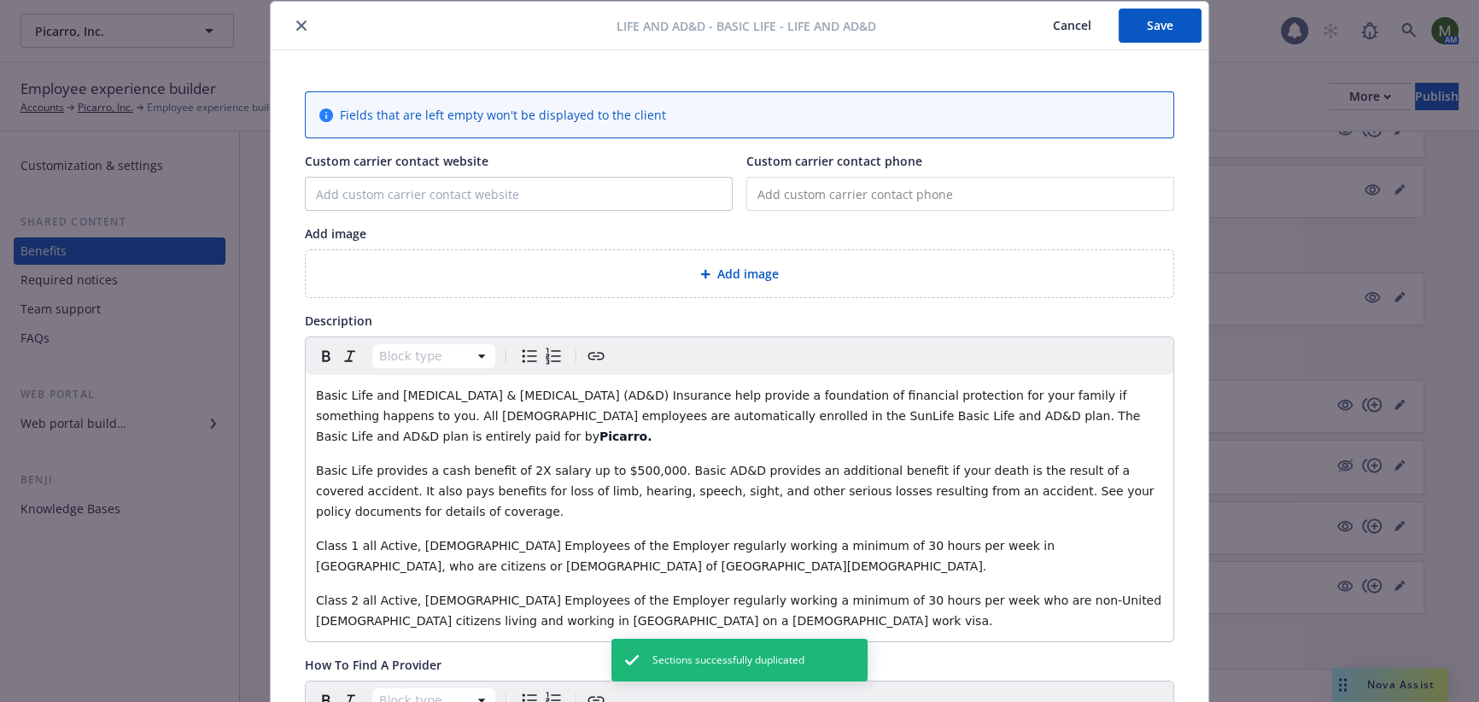
scroll to position [51, 0]
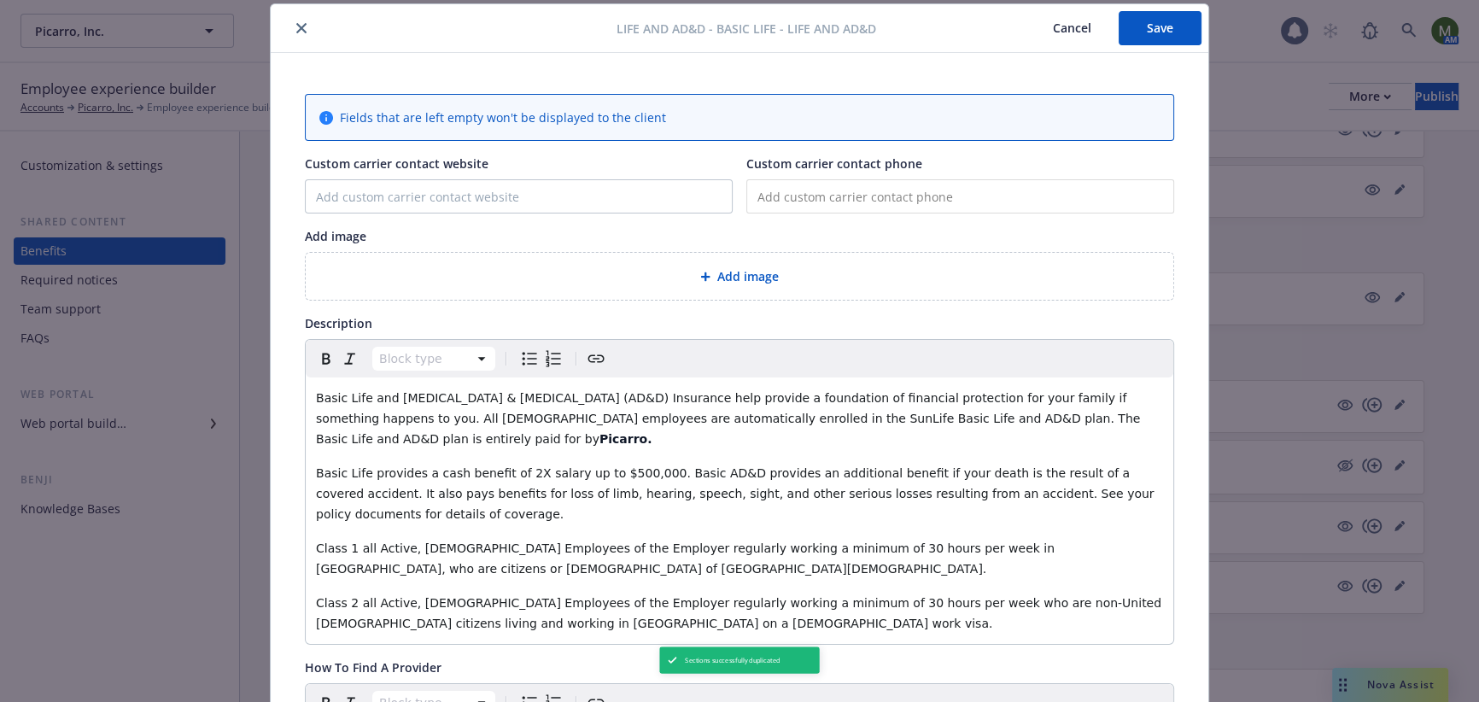
click at [296, 31] on icon "close" at bounding box center [301, 28] width 10 height 10
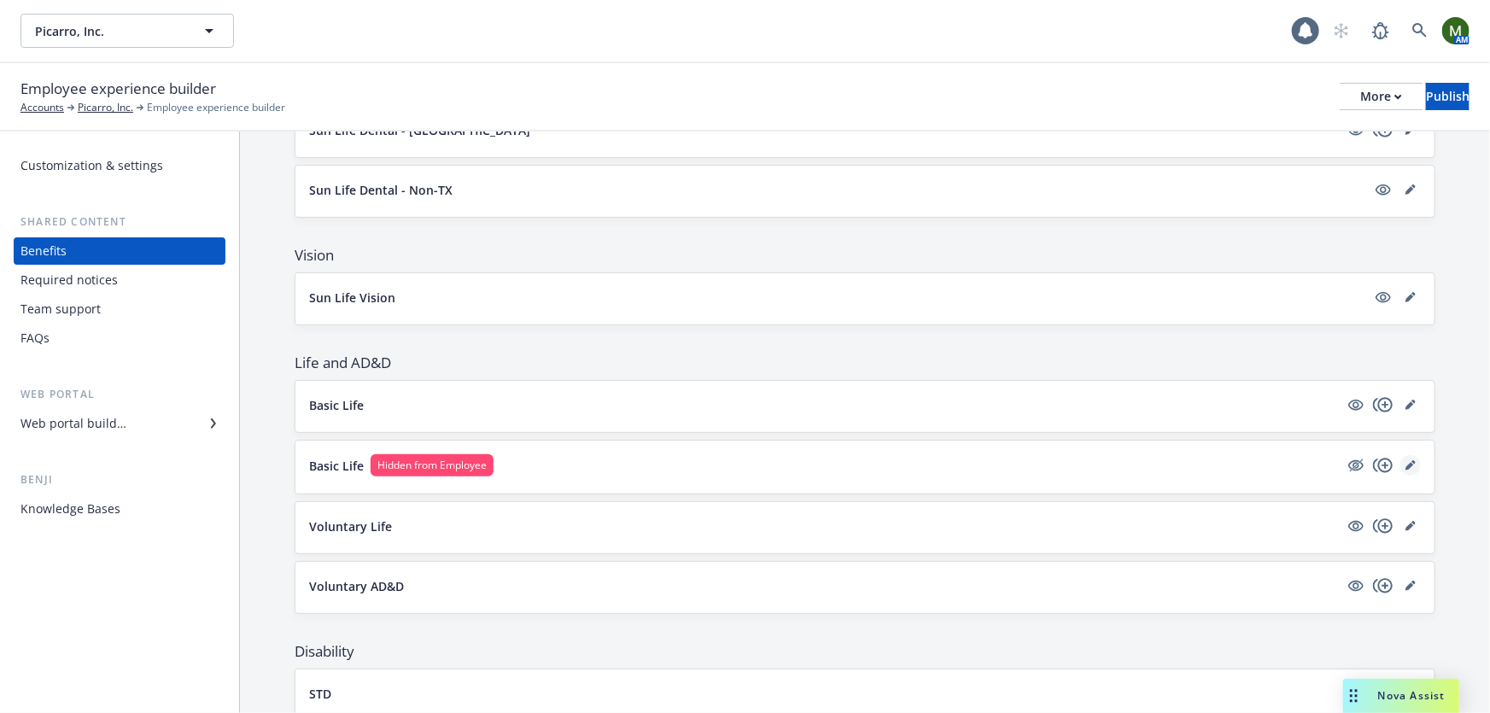
click at [1404, 455] on link "editPencil" at bounding box center [1410, 465] width 20 height 20
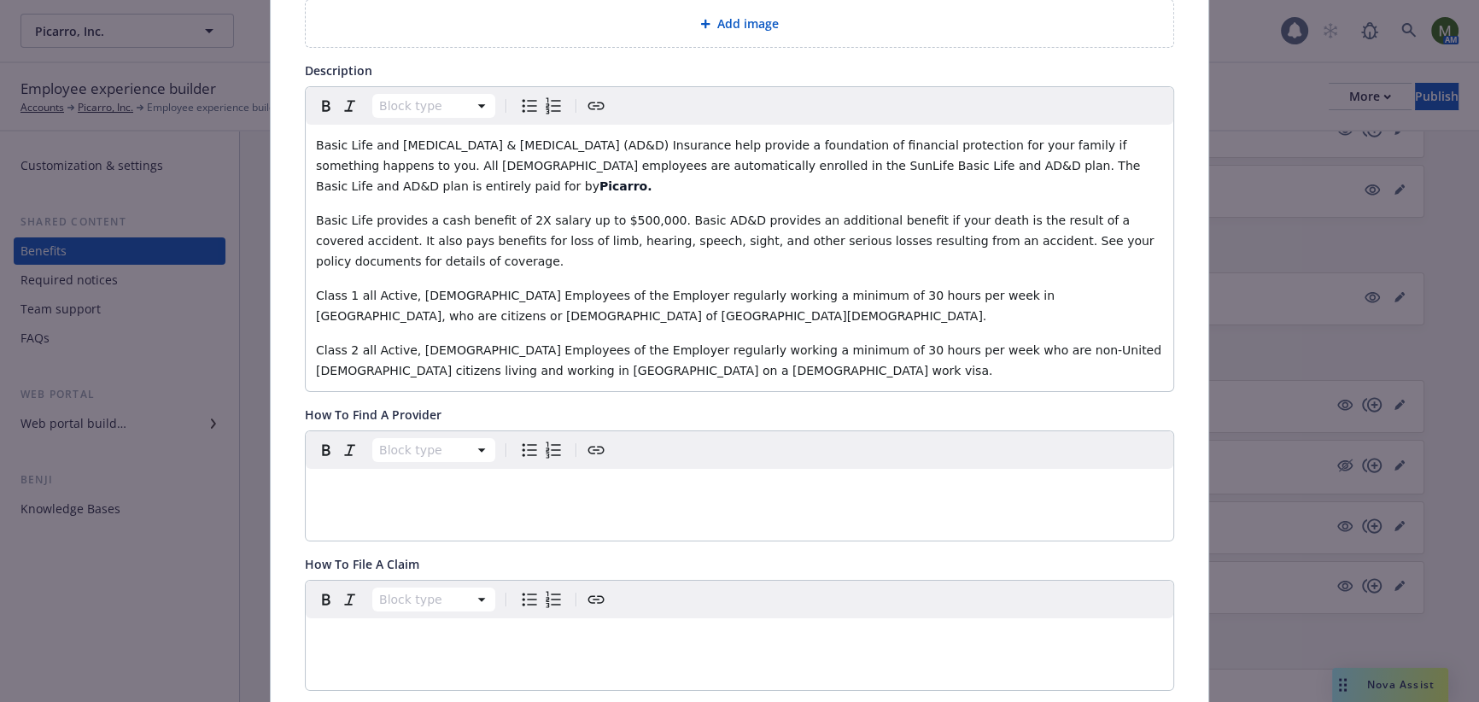
scroll to position [51, 0]
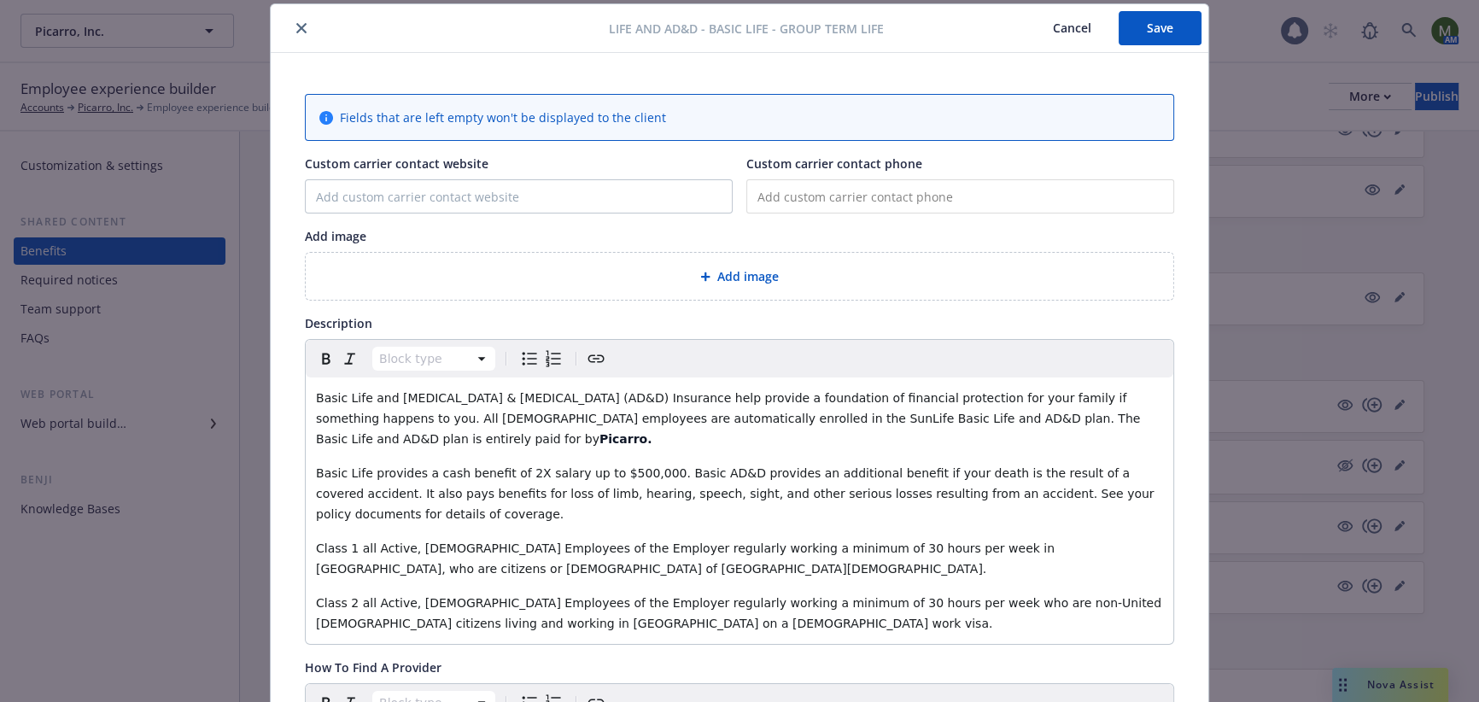
click at [291, 29] on button "close" at bounding box center [301, 28] width 20 height 20
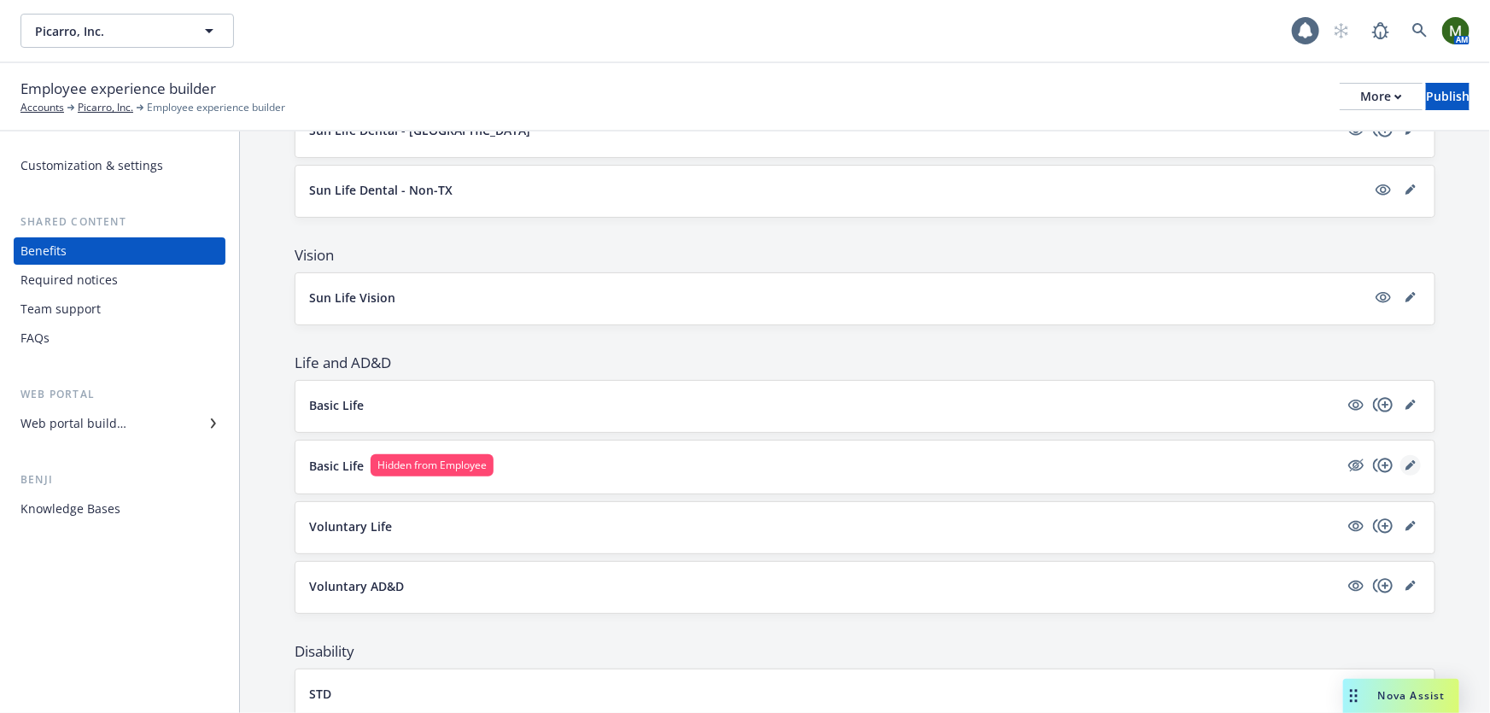
click at [1405, 460] on icon "editPencil" at bounding box center [1410, 465] width 10 height 10
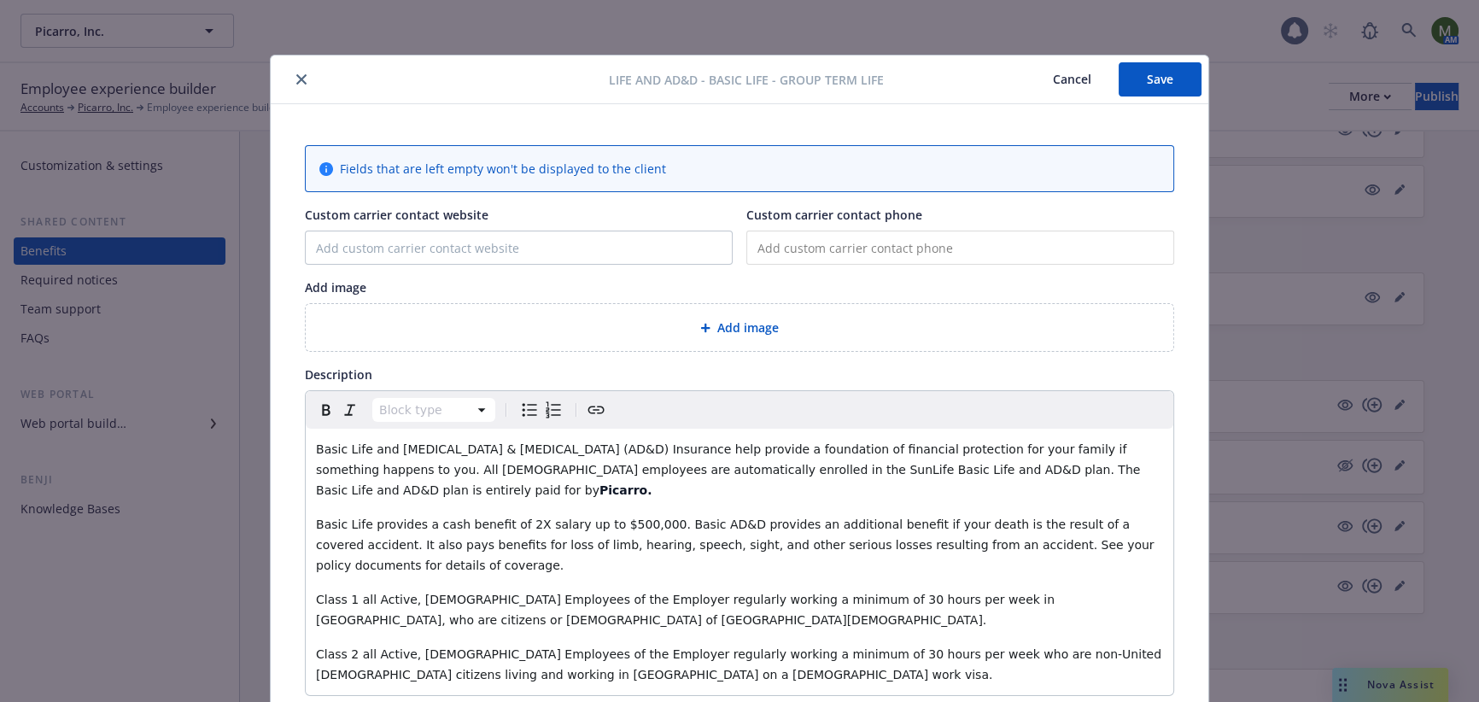
scroll to position [51, 0]
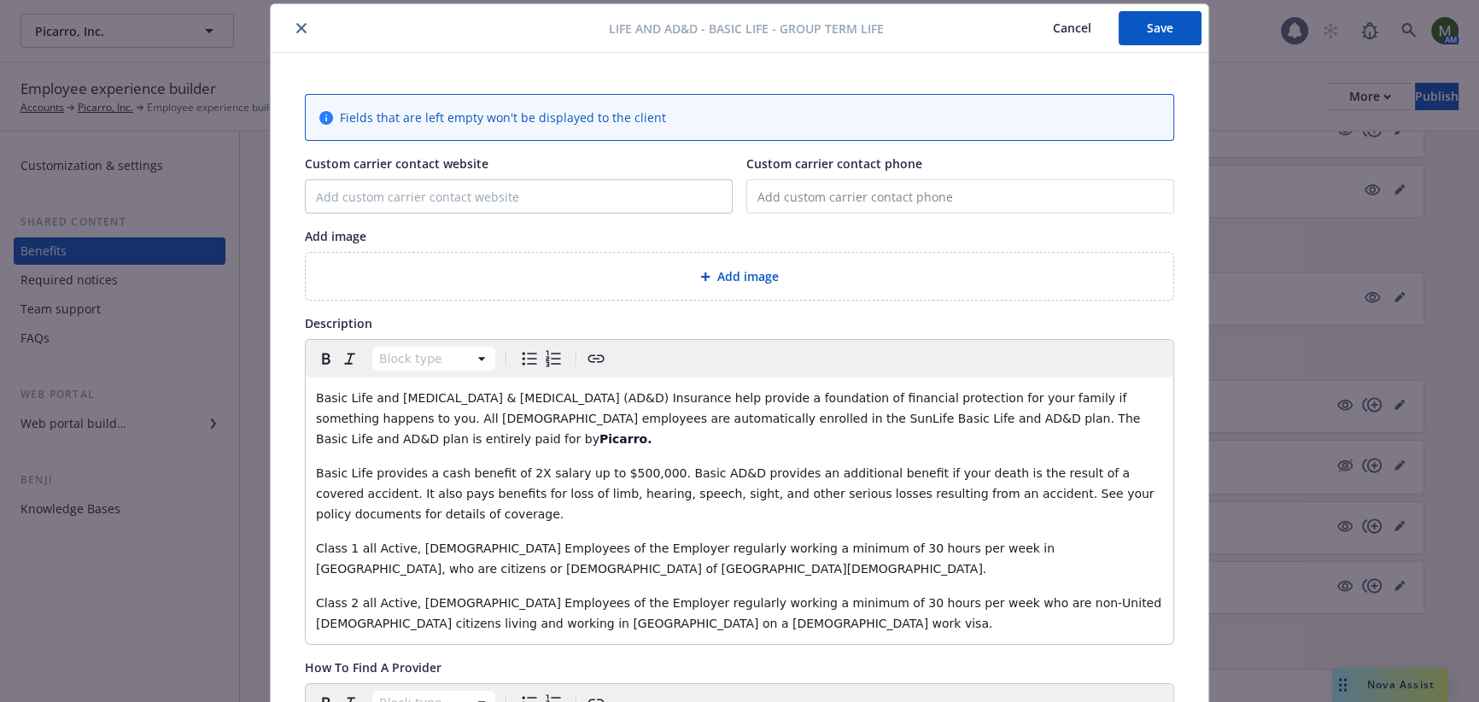
click at [291, 20] on button "close" at bounding box center [301, 28] width 20 height 20
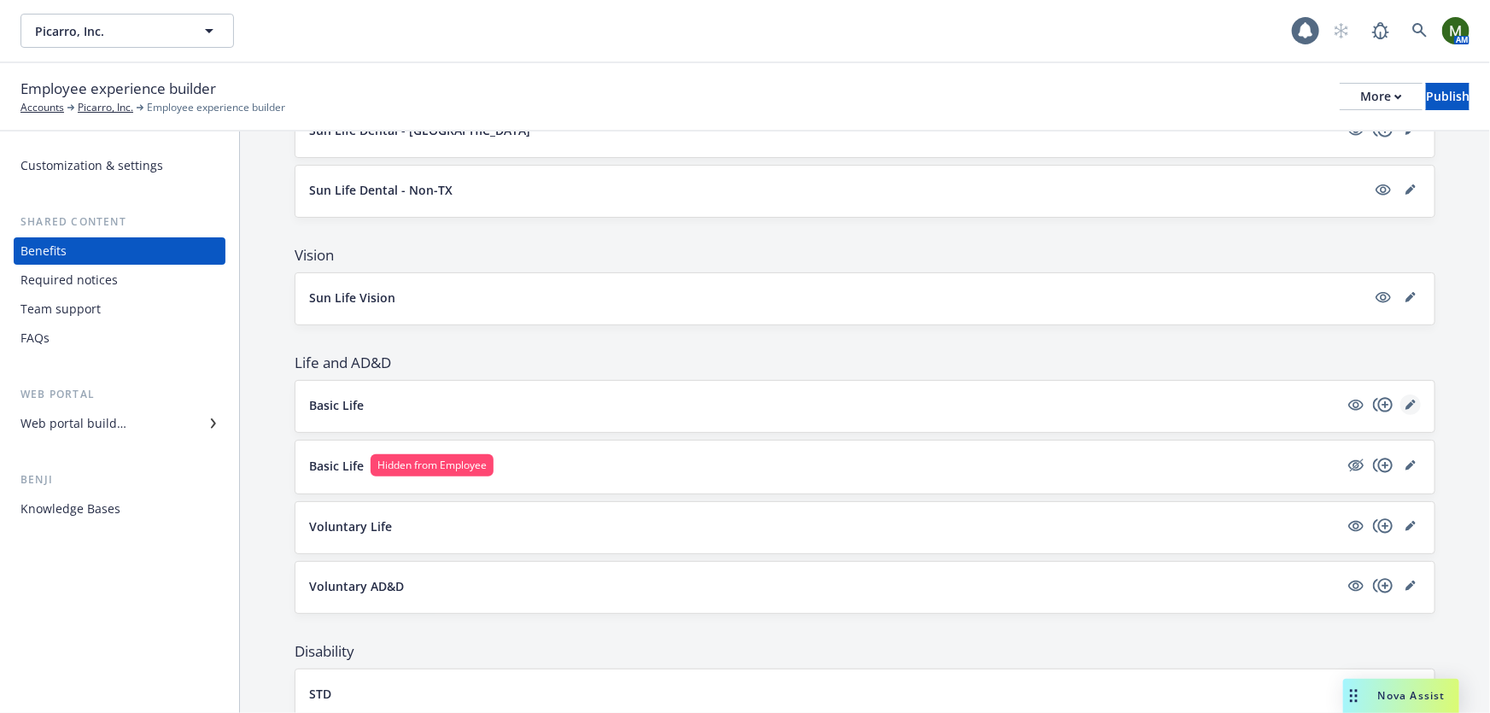
click at [1411, 400] on icon "editPencil" at bounding box center [1413, 402] width 4 height 4
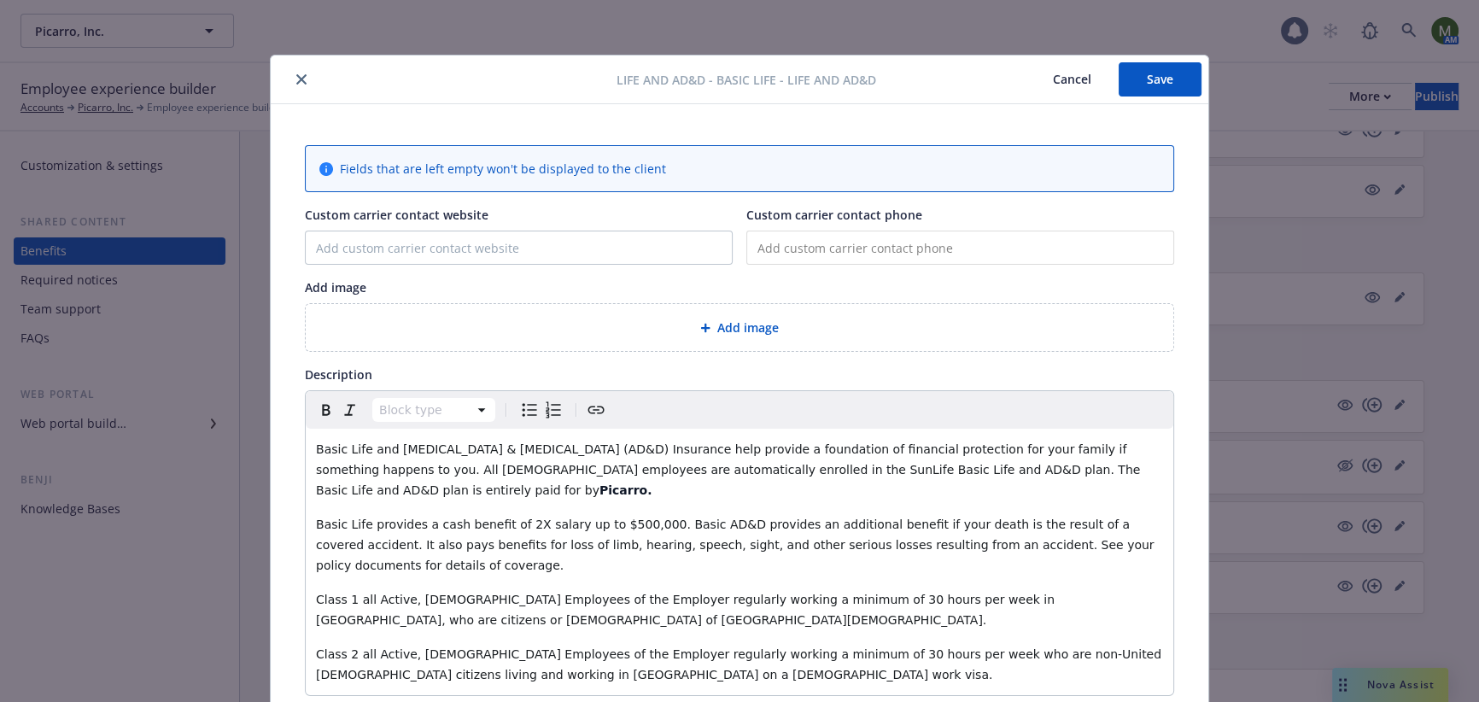
click at [299, 72] on button "close" at bounding box center [301, 79] width 20 height 20
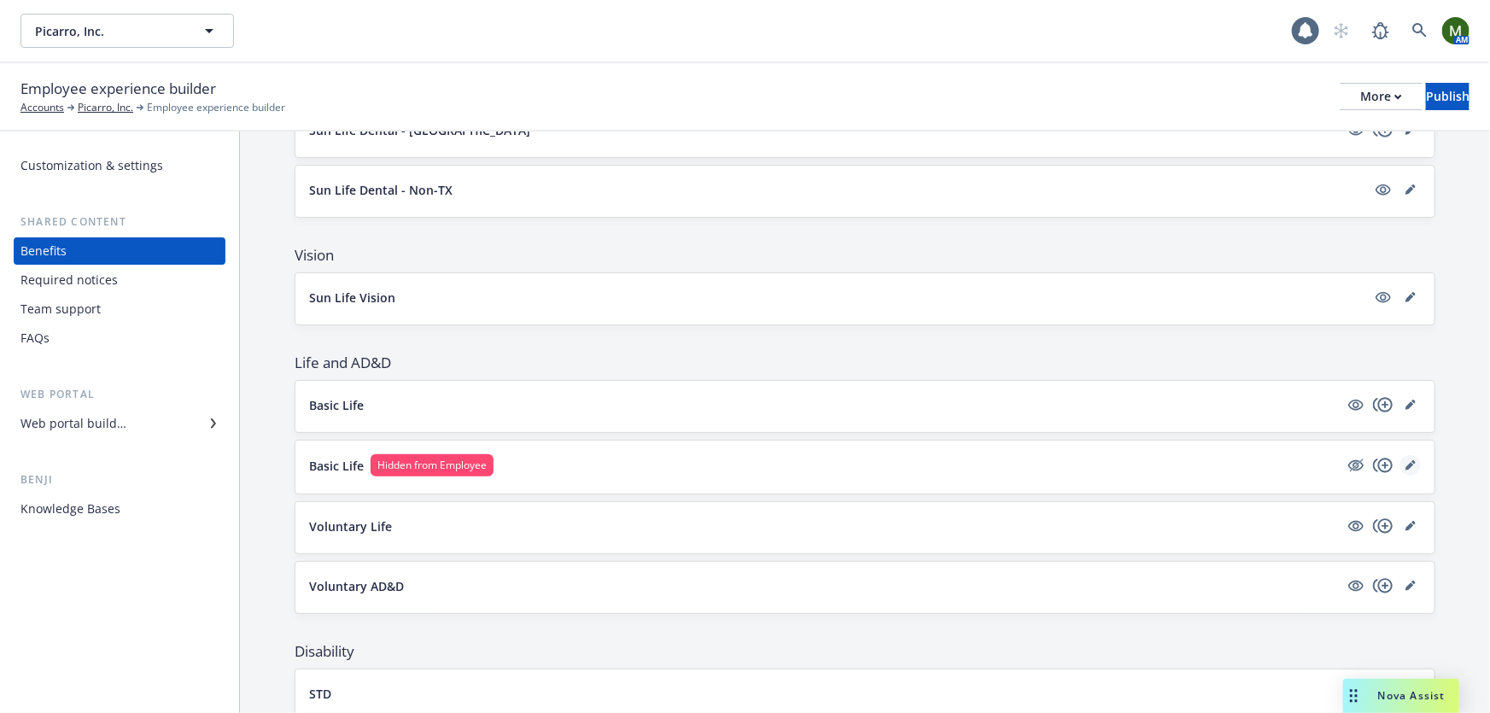
click at [1405, 460] on icon "editPencil" at bounding box center [1410, 465] width 10 height 10
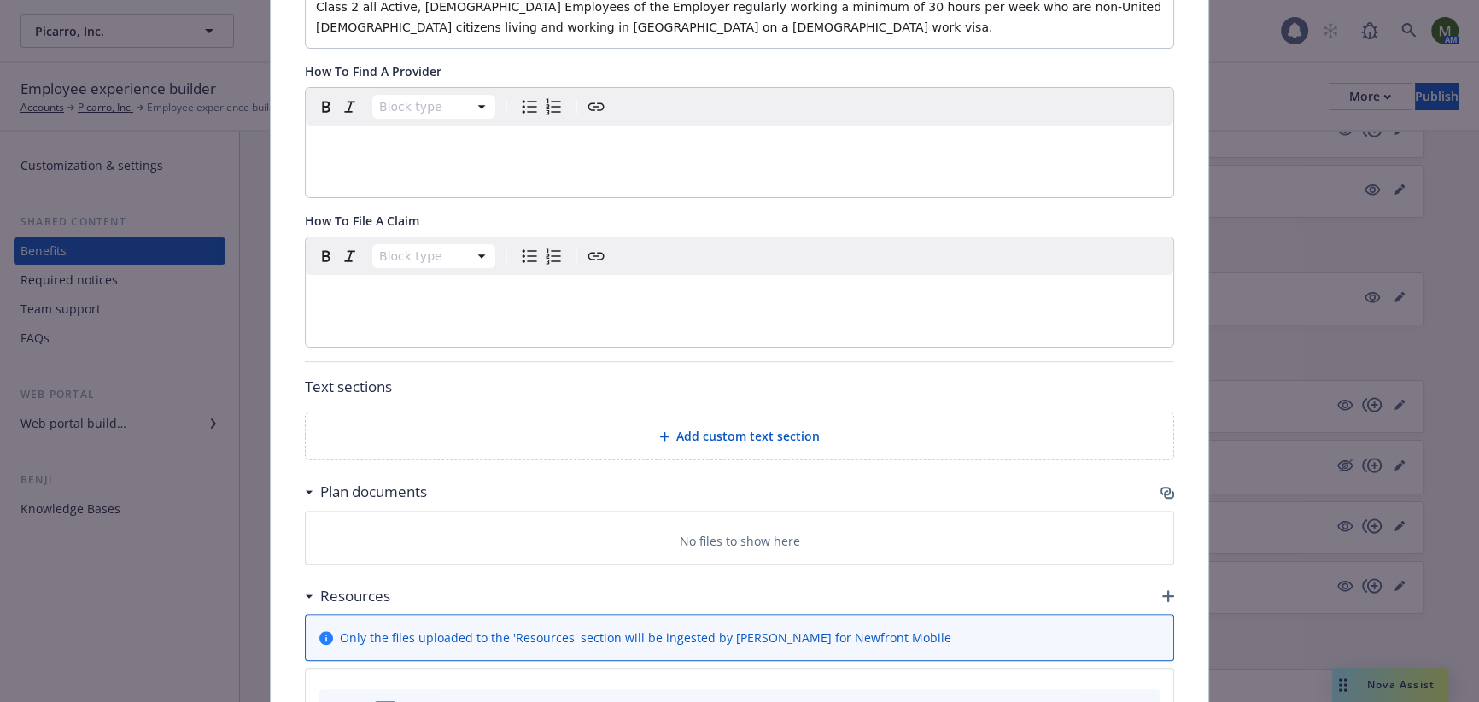
scroll to position [672, 0]
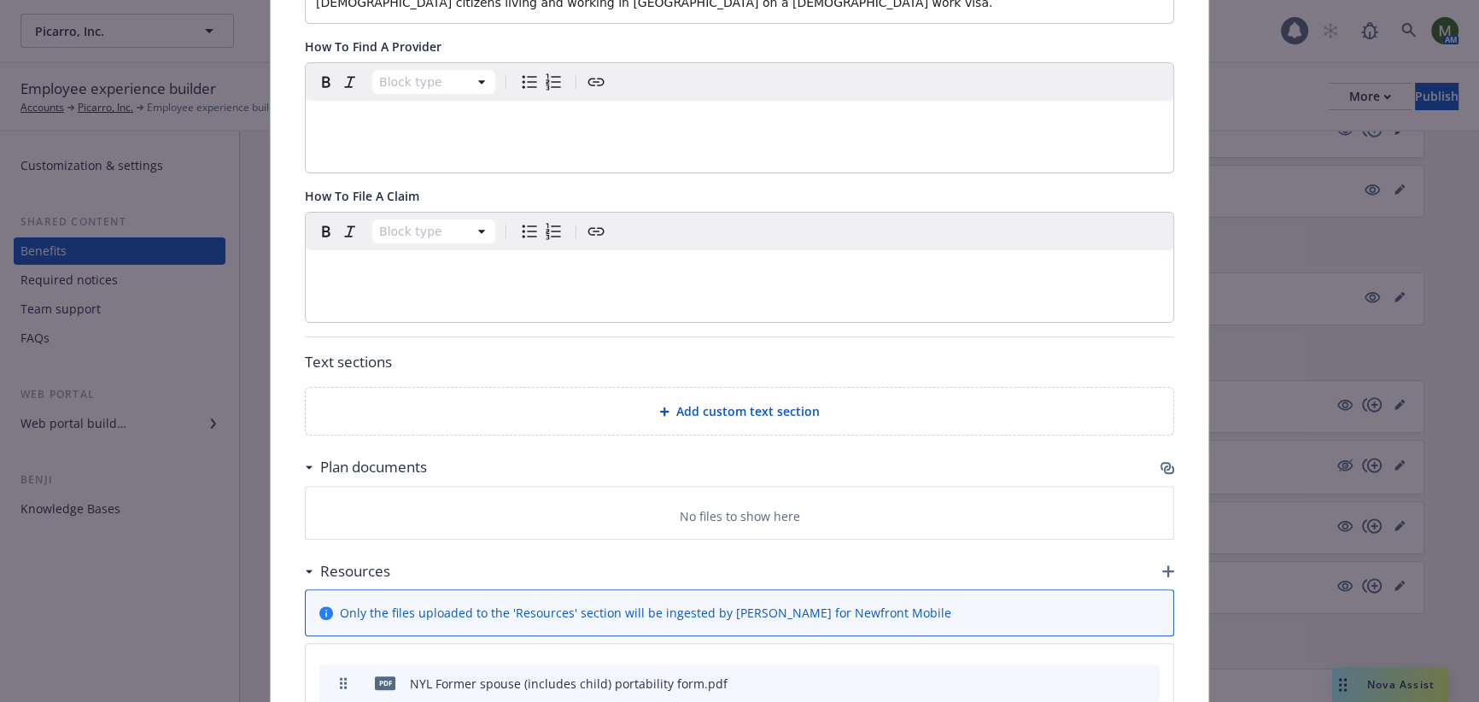
click at [1160, 462] on icon "button" at bounding box center [1165, 466] width 10 height 9
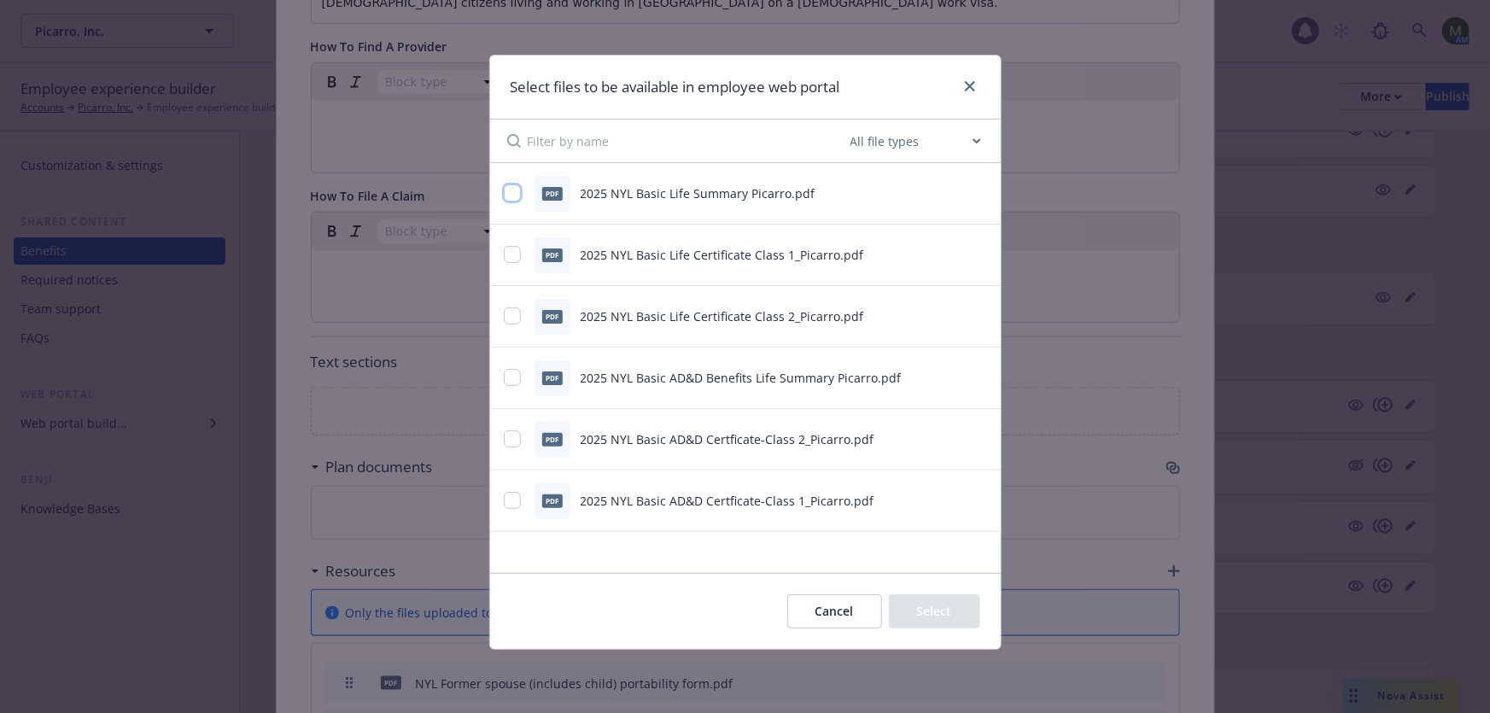
click at [518, 196] on input "checkbox" at bounding box center [512, 192] width 17 height 17
checkbox input "true"
click at [519, 261] on input "checkbox" at bounding box center [512, 254] width 17 height 17
checkbox input "true"
click at [529, 324] on div "pdf 2025 NYL Basic Life Certificate Class 2_Picarro.pdf" at bounding box center [724, 317] width 441 height 36
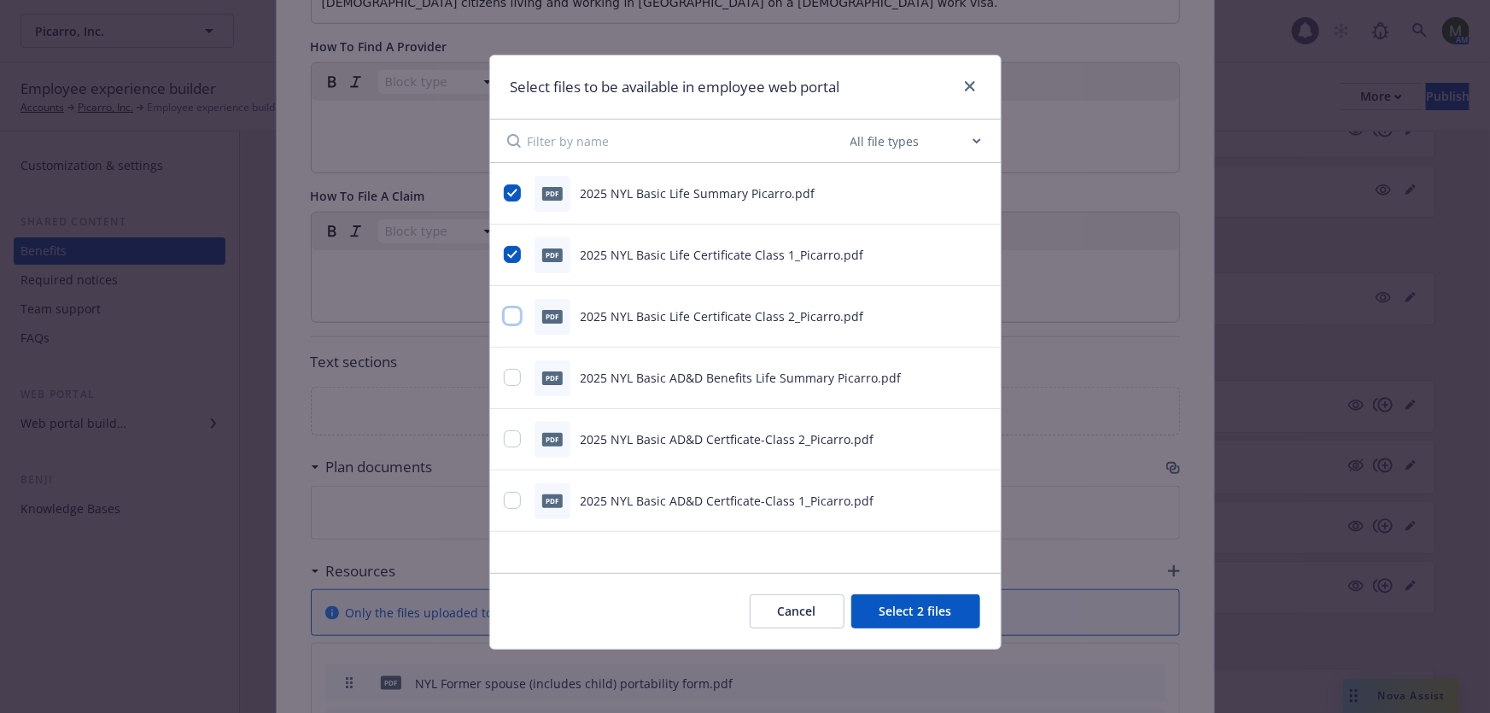
click at [511, 316] on input "checkbox" at bounding box center [512, 315] width 17 height 17
checkbox input "true"
click at [899, 610] on button "Select 3 files" at bounding box center [915, 611] width 129 height 34
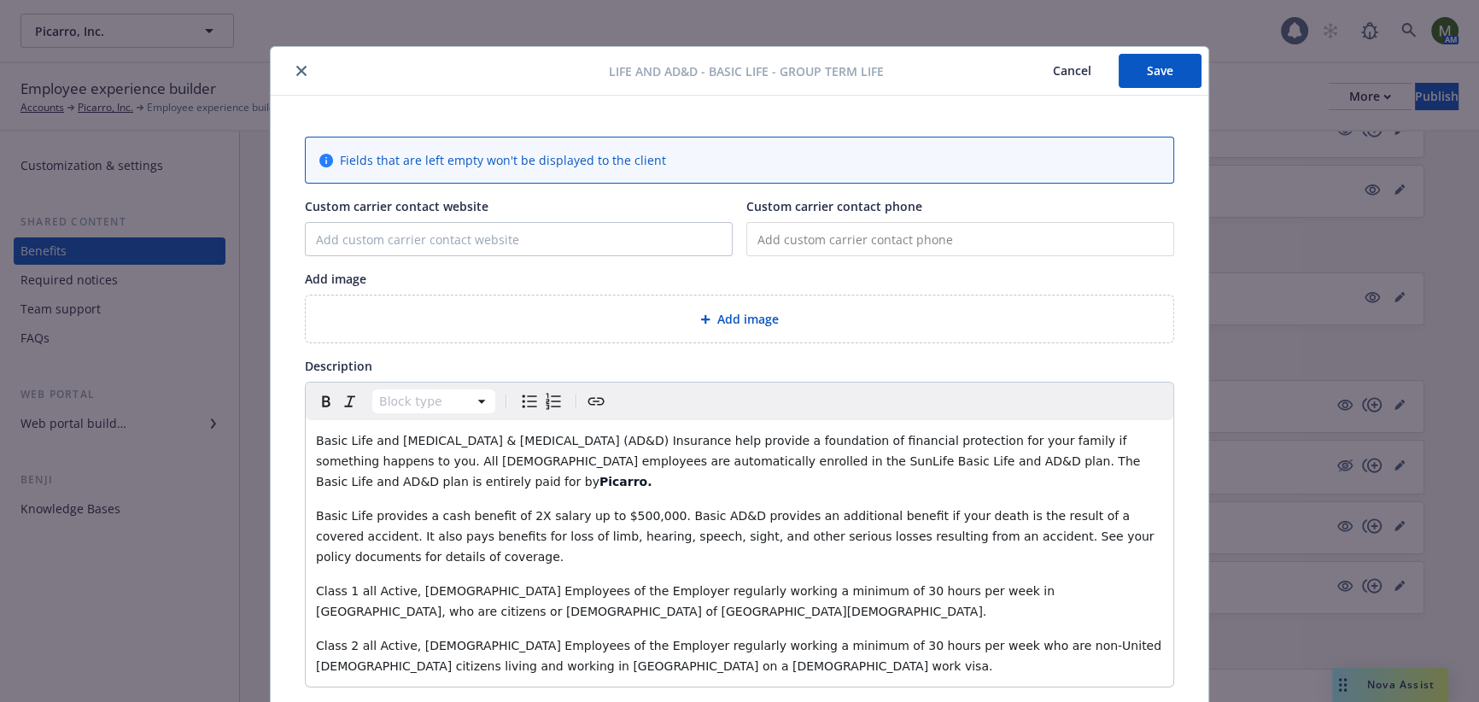
scroll to position [0, 0]
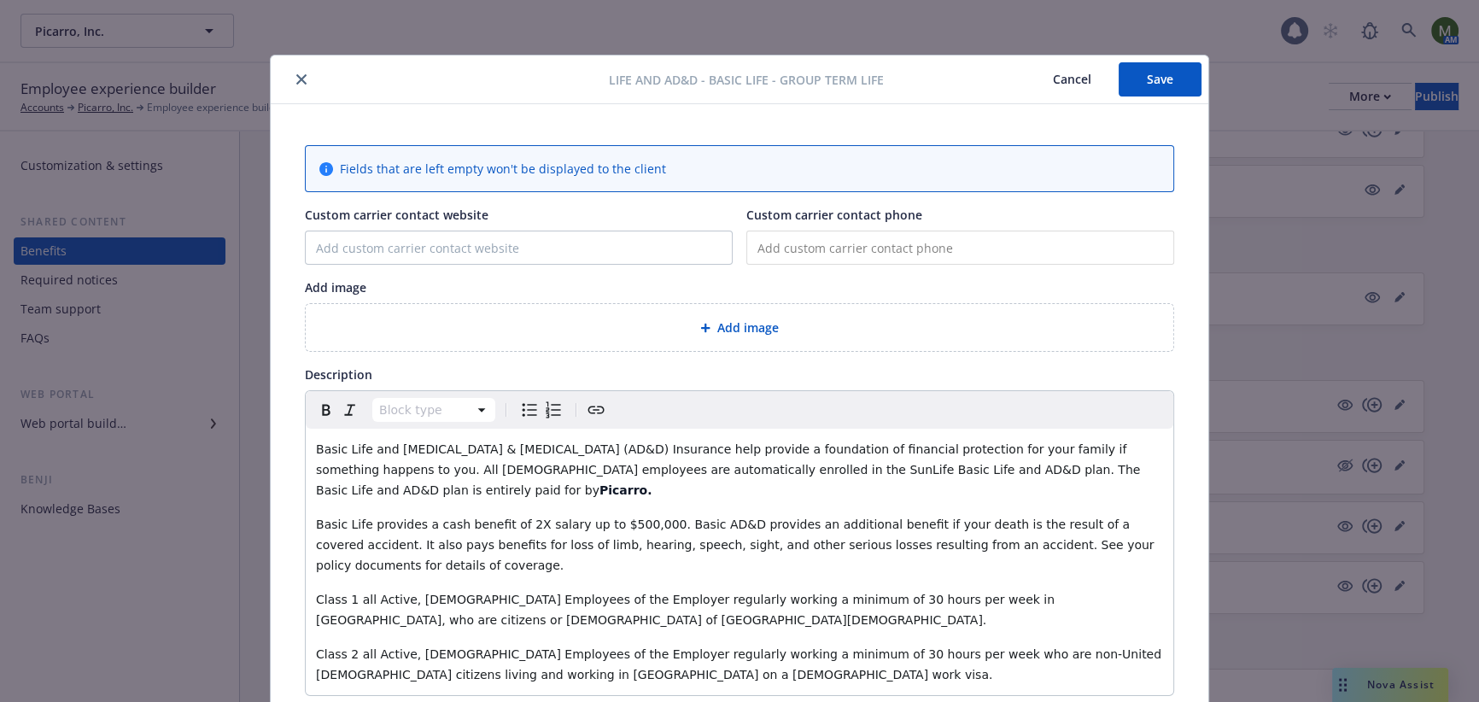
click at [1165, 77] on button "Save" at bounding box center [1159, 79] width 83 height 34
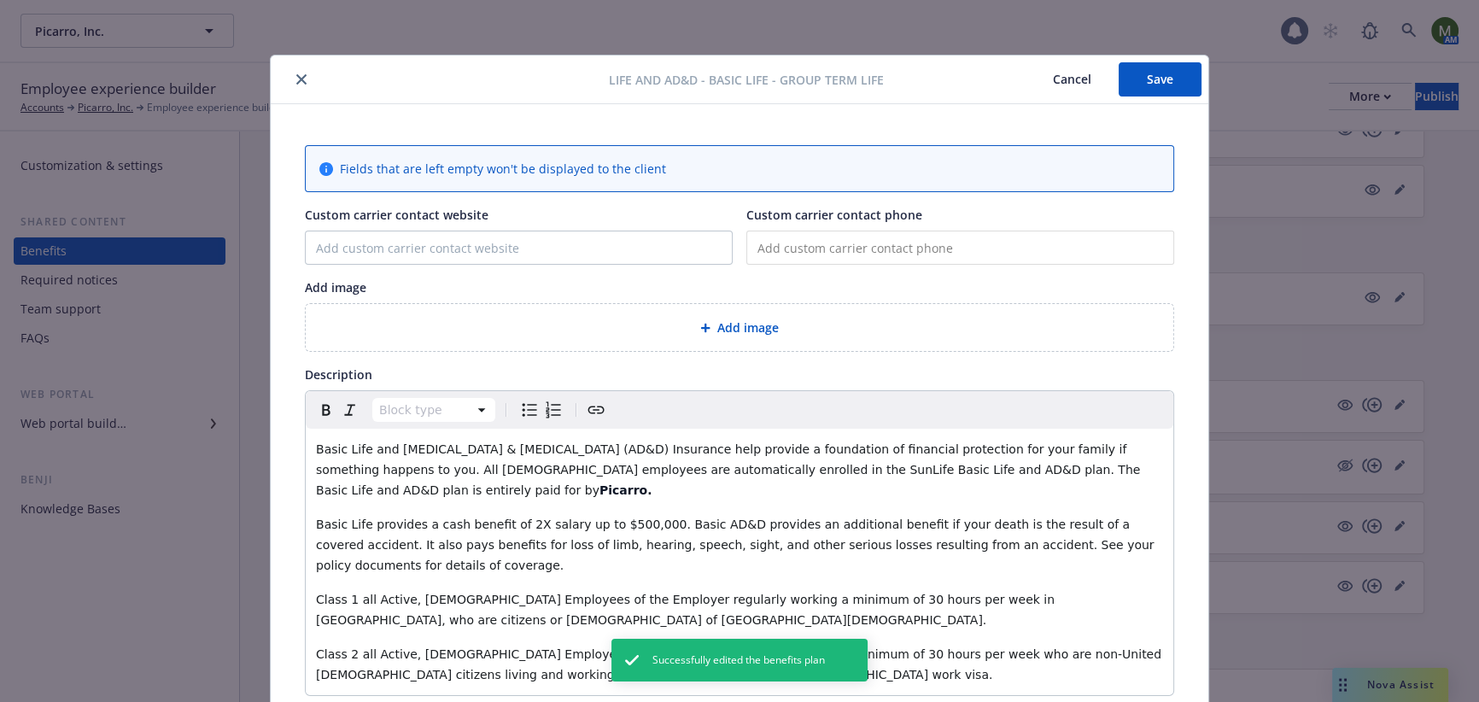
click at [296, 79] on icon "close" at bounding box center [301, 79] width 10 height 10
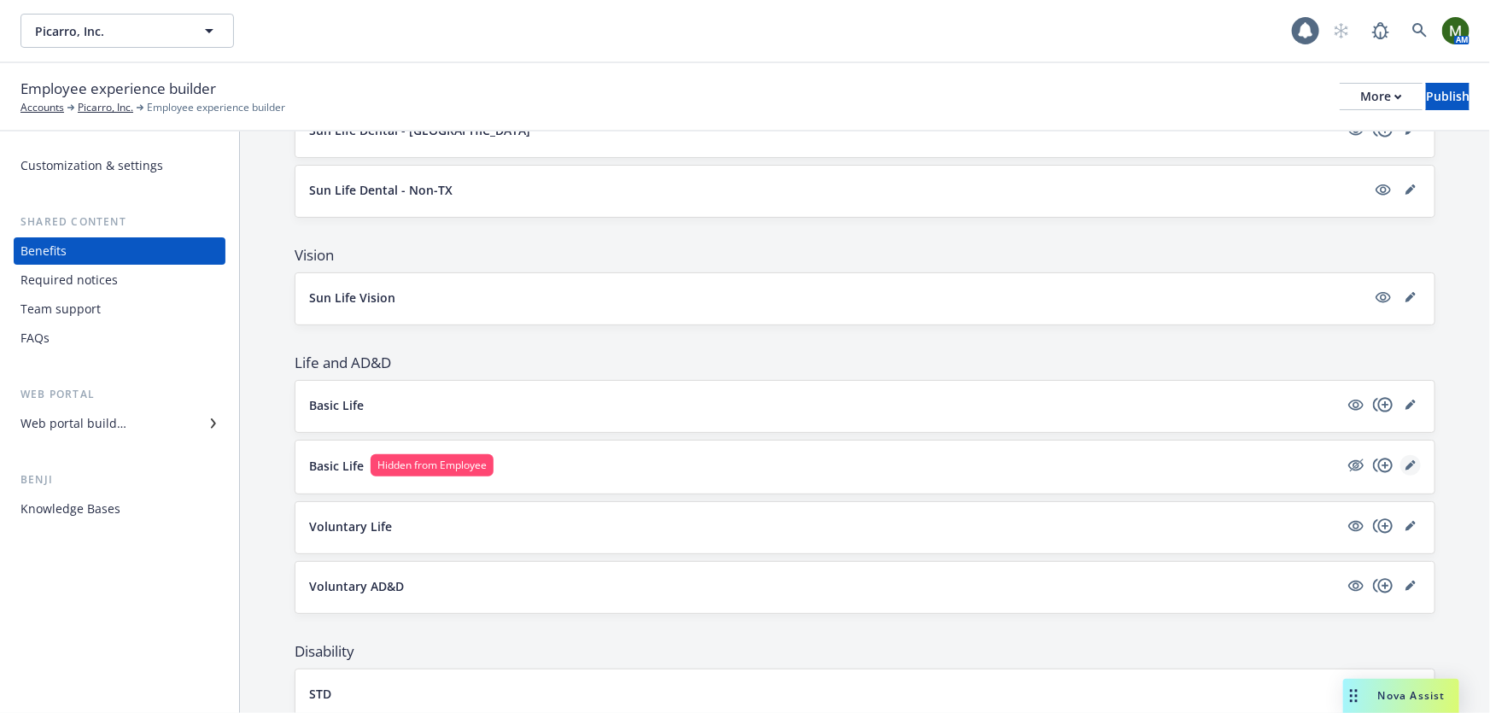
click at [1405, 460] on icon "editPencil" at bounding box center [1410, 465] width 10 height 10
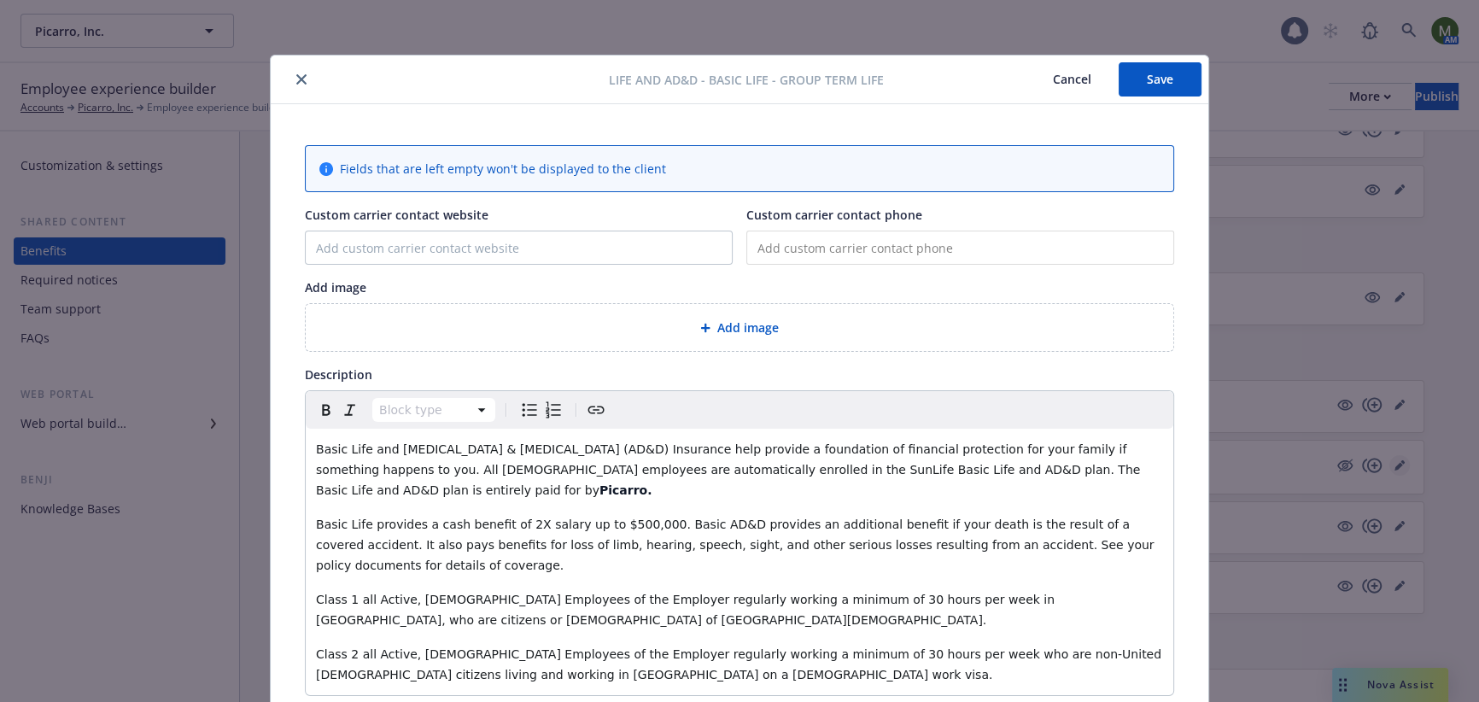
scroll to position [51, 0]
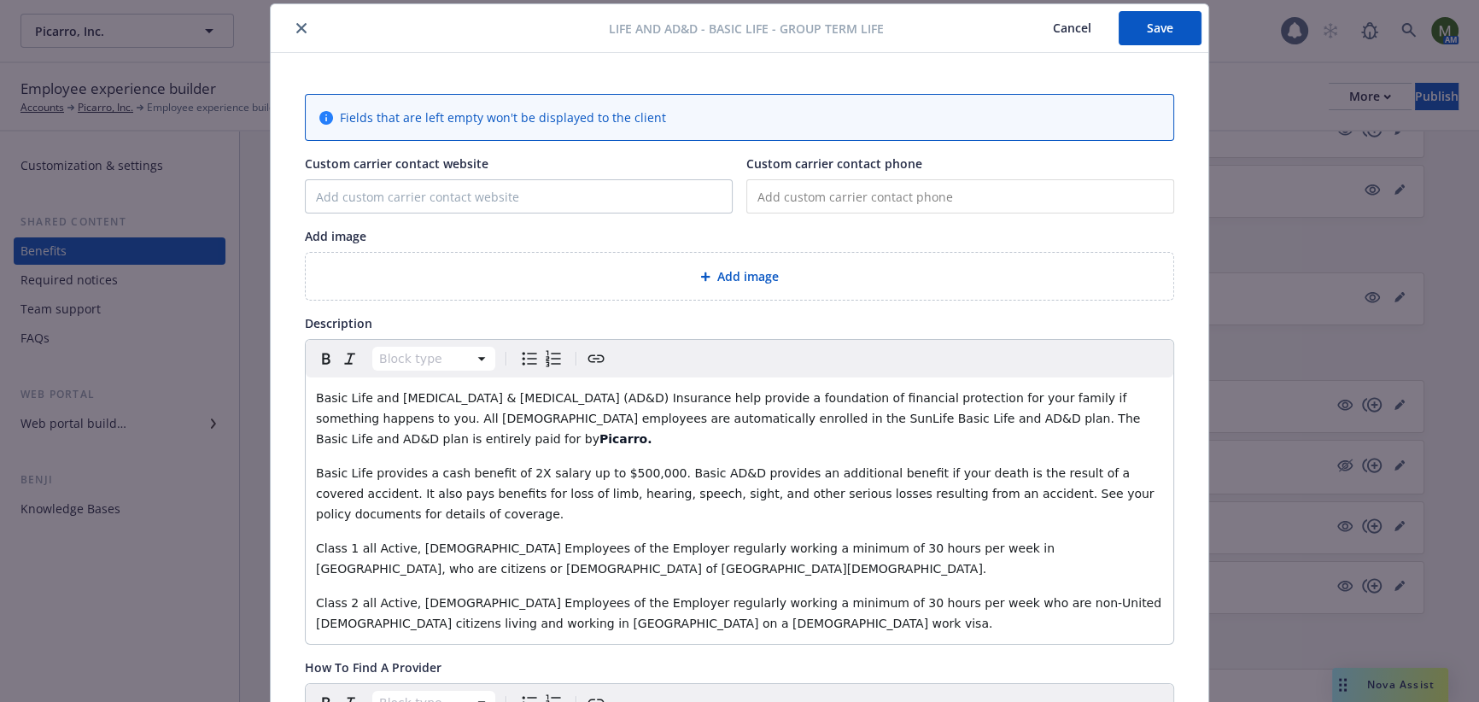
click at [291, 22] on button "close" at bounding box center [301, 28] width 20 height 20
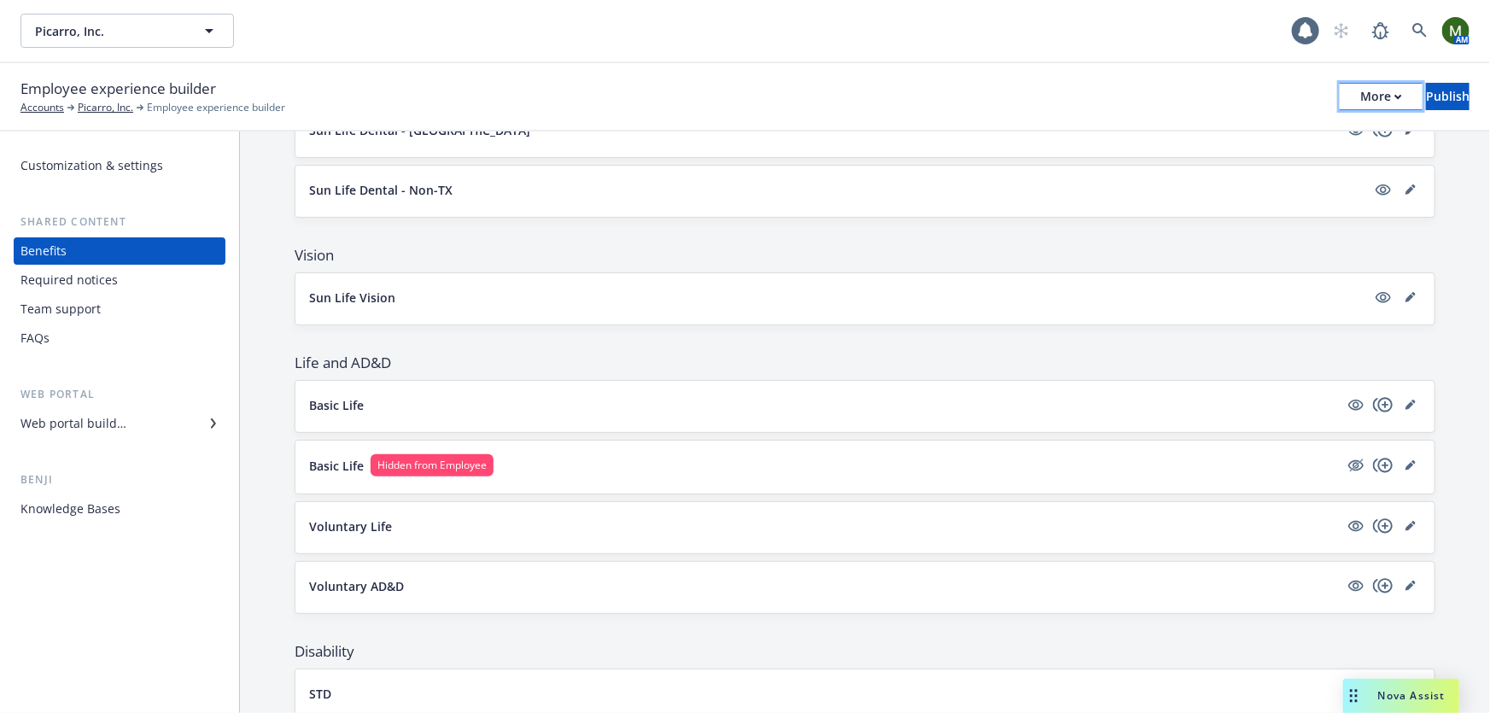
click at [1340, 98] on button "More" at bounding box center [1381, 96] width 83 height 27
click at [1198, 86] on div "Employee experience builder Accounts Picarro, Inc. Employee experience builder …" at bounding box center [744, 97] width 1449 height 38
click at [1405, 462] on icon "editPencil" at bounding box center [1409, 466] width 9 height 9
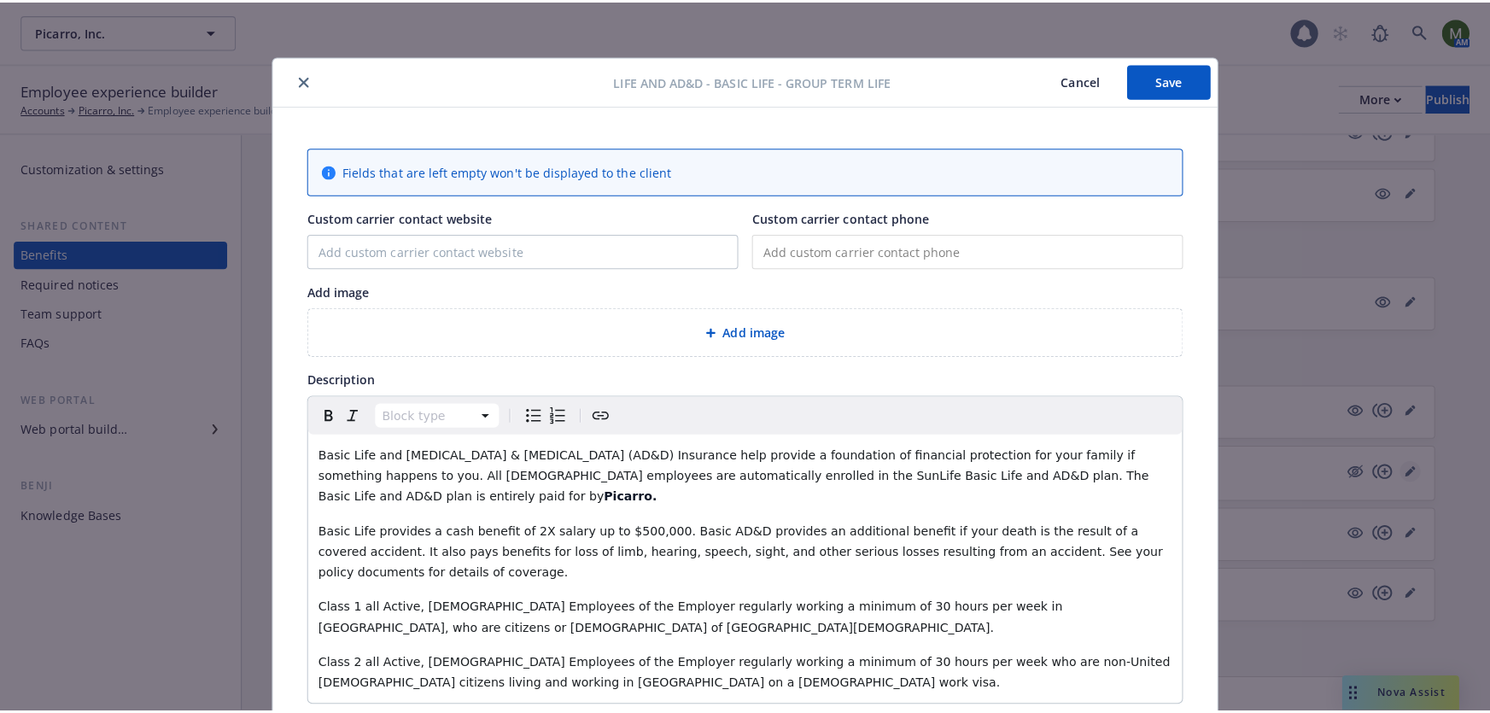
scroll to position [51, 0]
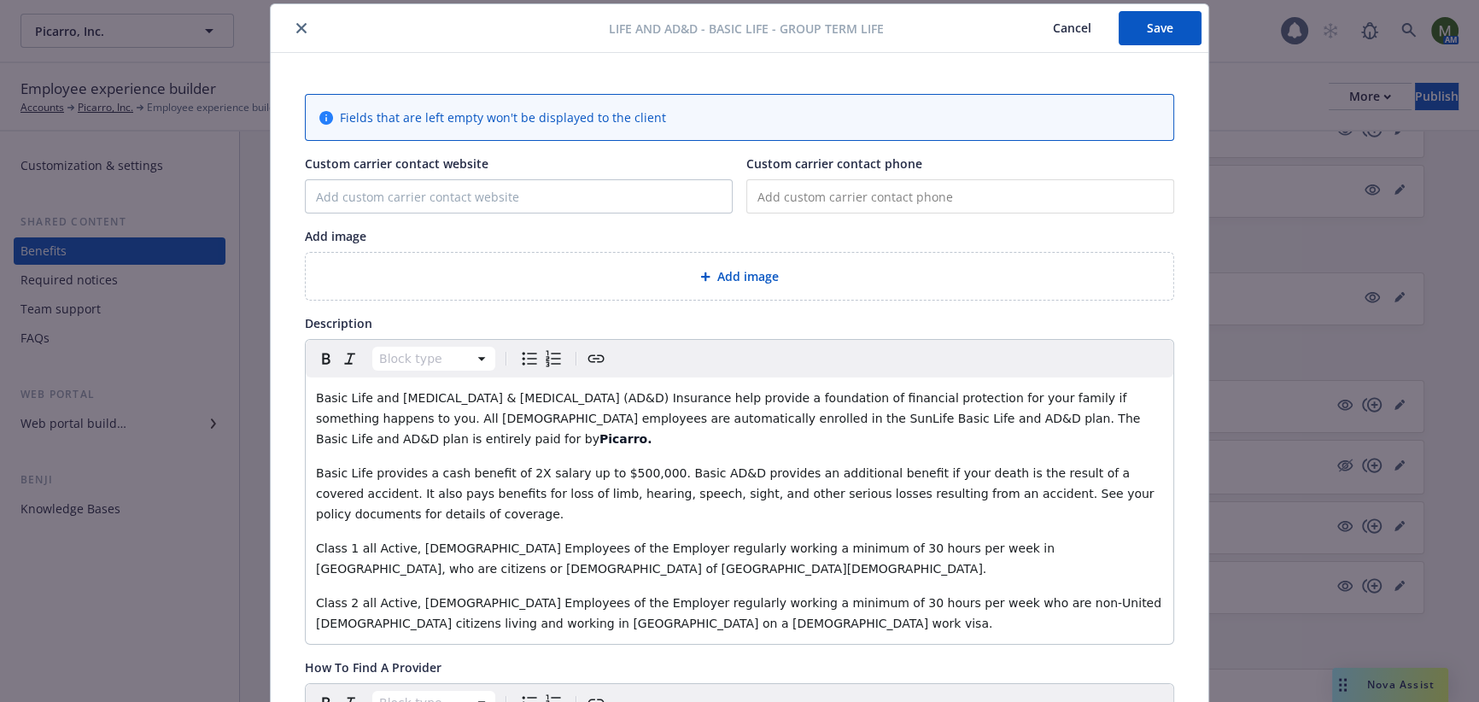
click at [296, 28] on icon "close" at bounding box center [301, 28] width 10 height 10
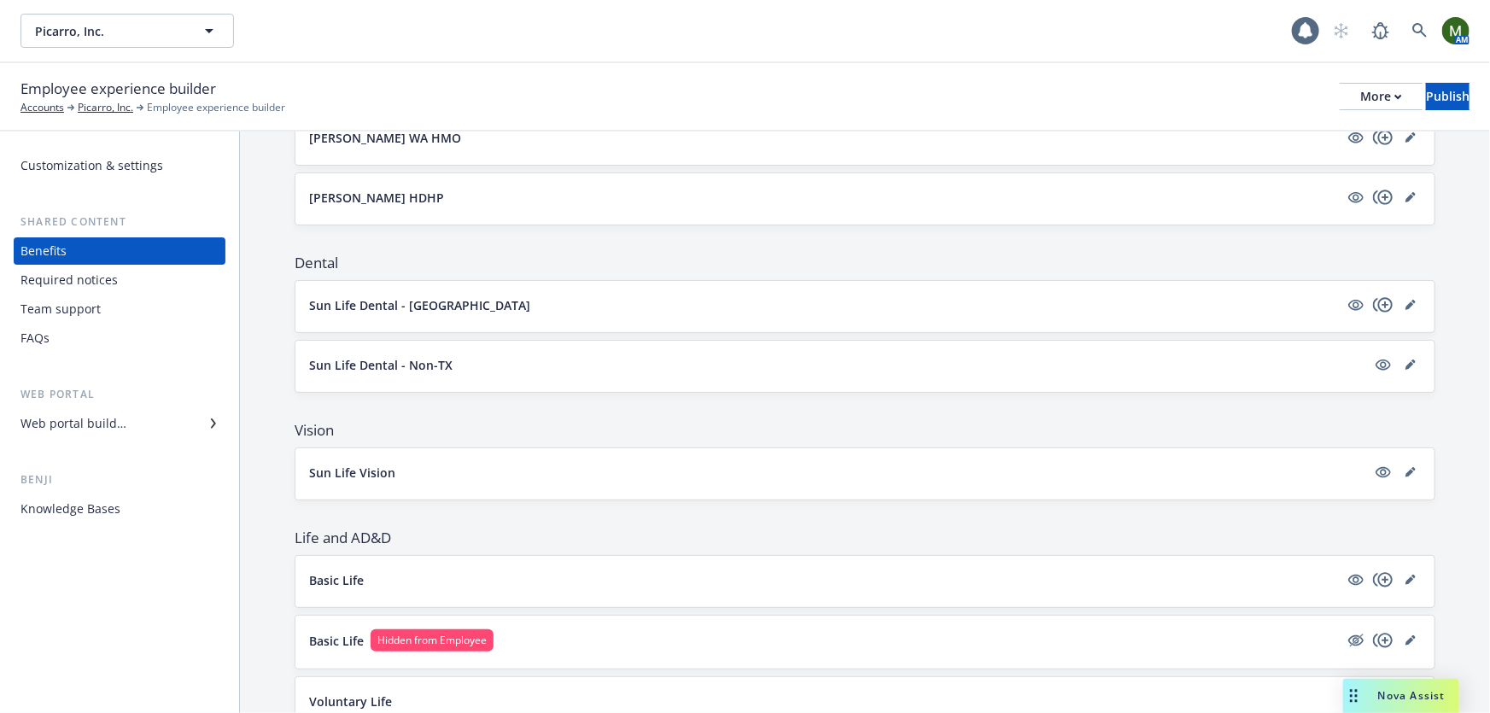
scroll to position [776, 0]
